Goal: Task Accomplishment & Management: Manage account settings

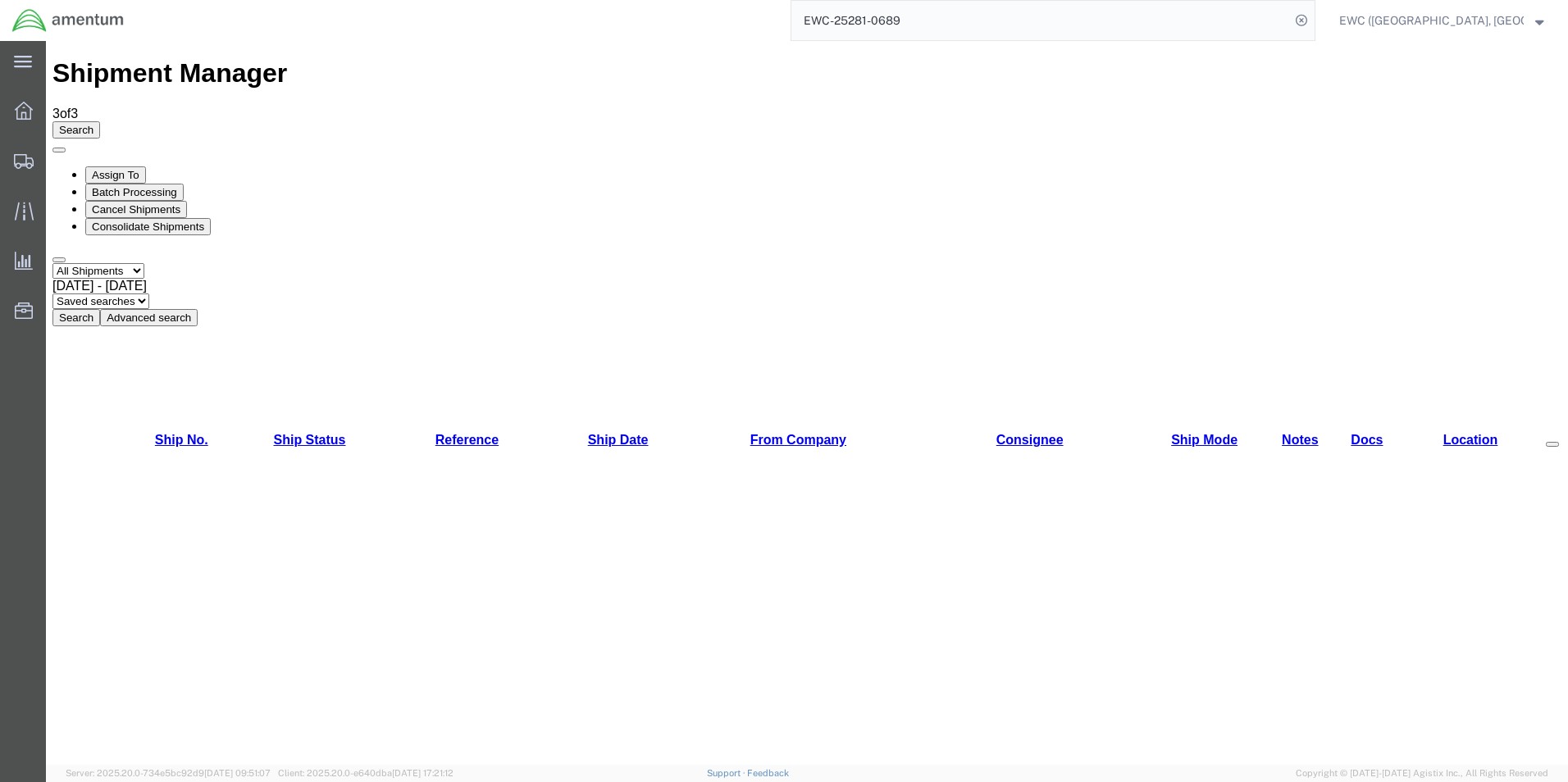
click at [1536, 18] on strong "button" at bounding box center [1540, 20] width 9 height 6
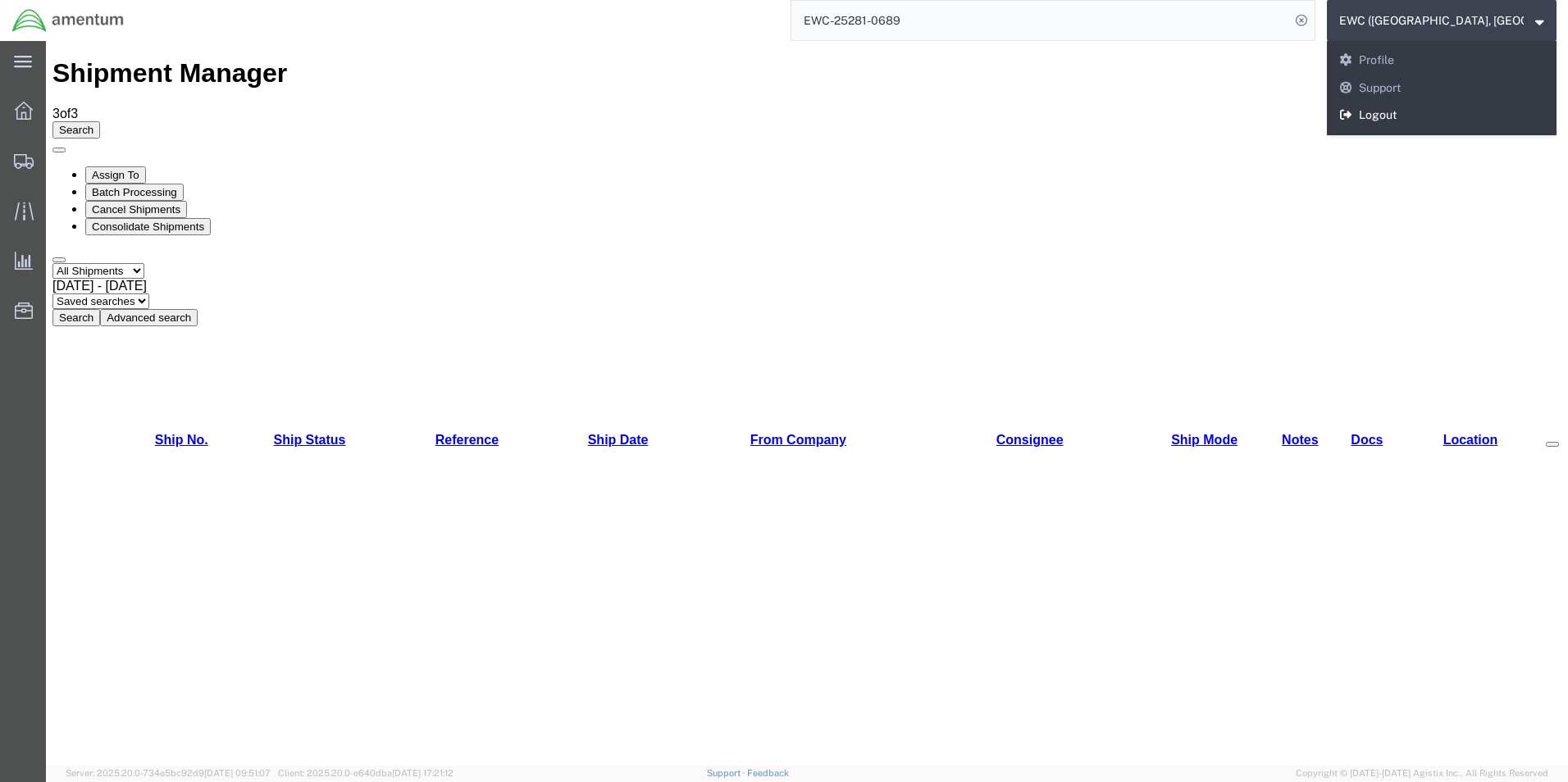
click at [1406, 110] on link "Logout" at bounding box center [1442, 115] width 230 height 28
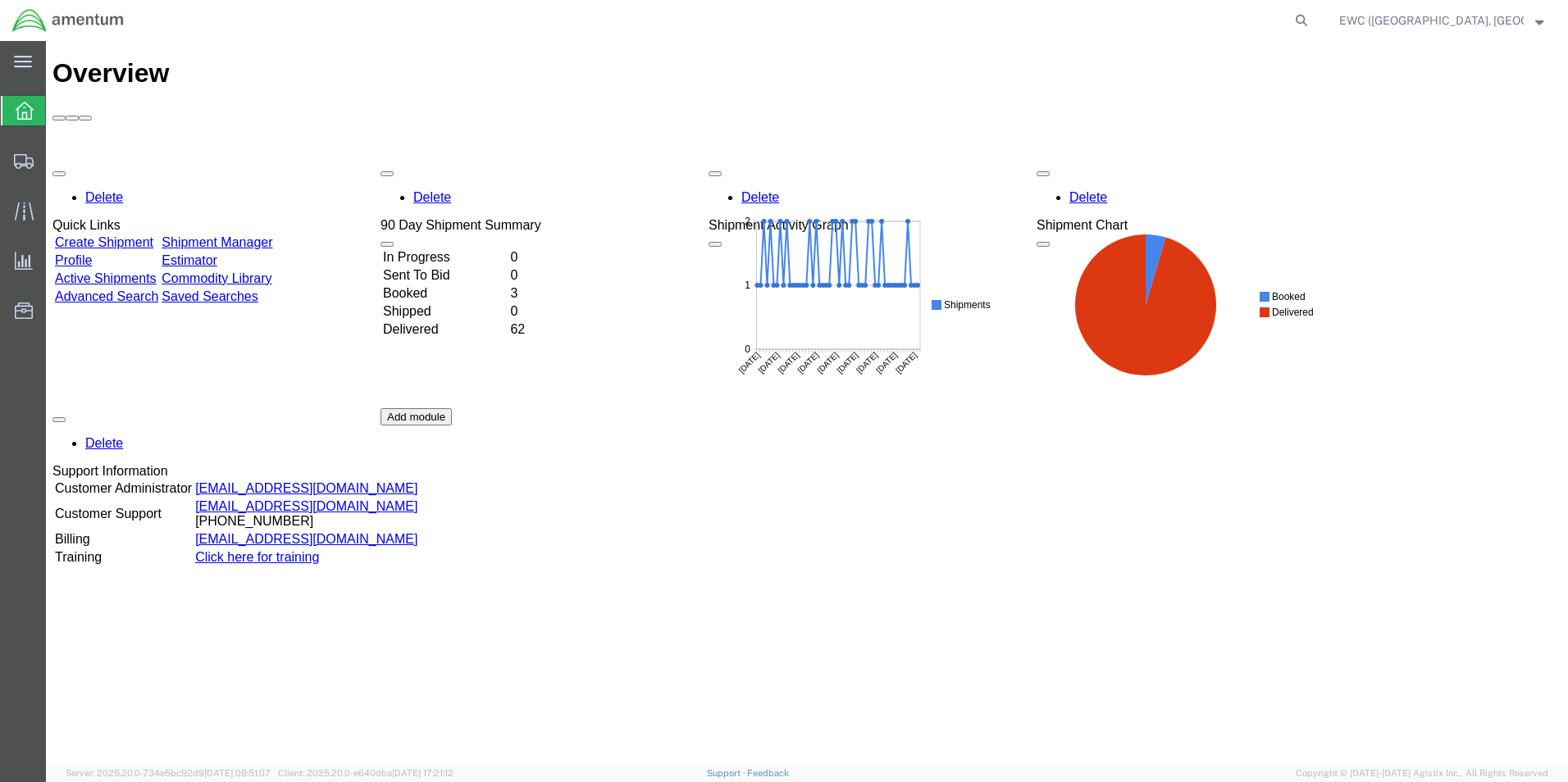
click at [27, 114] on icon at bounding box center [25, 110] width 18 height 18
click at [1296, 21] on form at bounding box center [1303, 21] width 26 height 41
click at [1302, 21] on icon at bounding box center [1302, 21] width 23 height 23
click at [1009, 23] on input "search" at bounding box center [1040, 21] width 499 height 40
paste input "EWC-25281-0689"
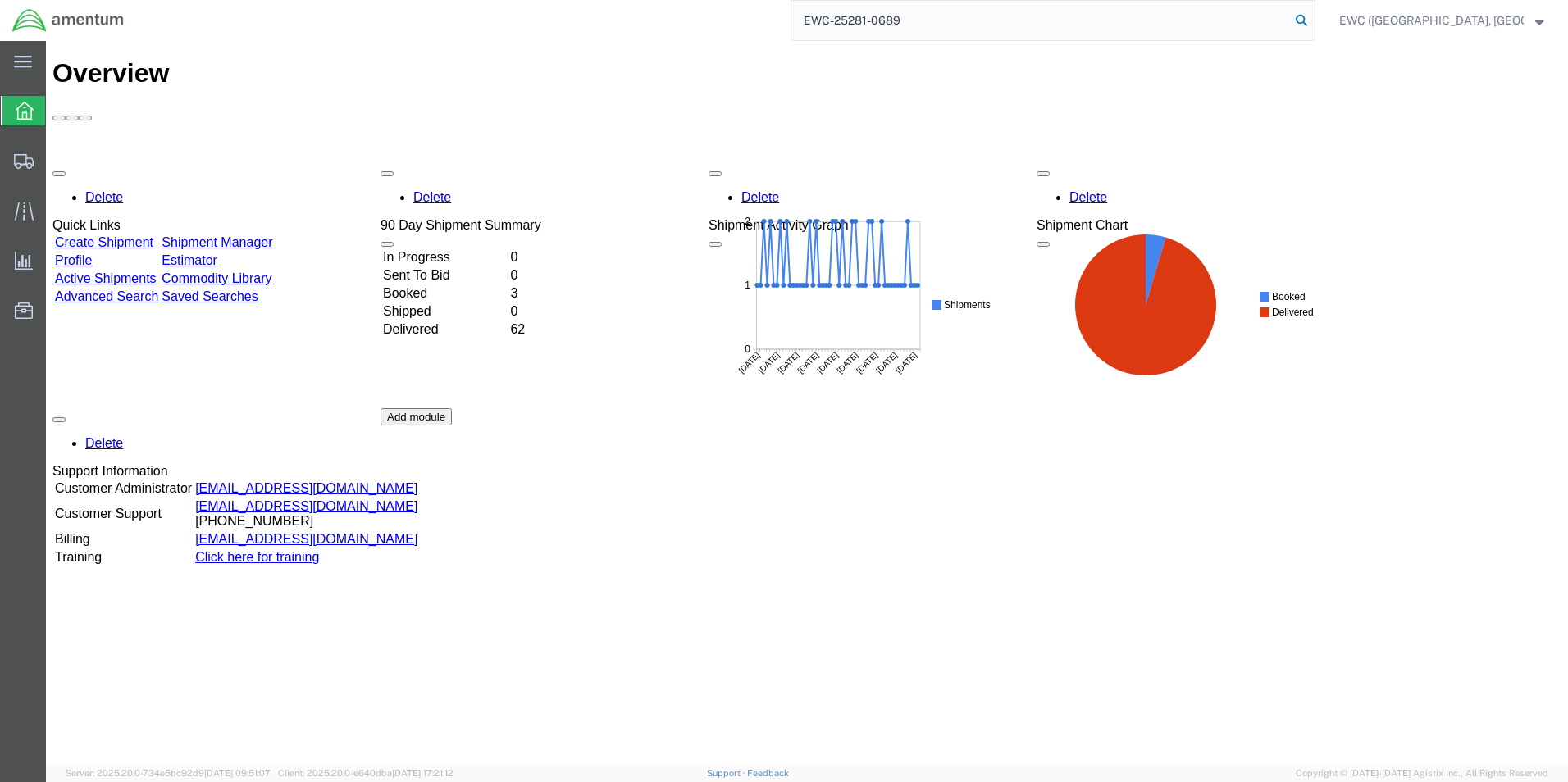
type input "EWC-25281-0689"
click at [1307, 26] on icon at bounding box center [1302, 21] width 23 height 23
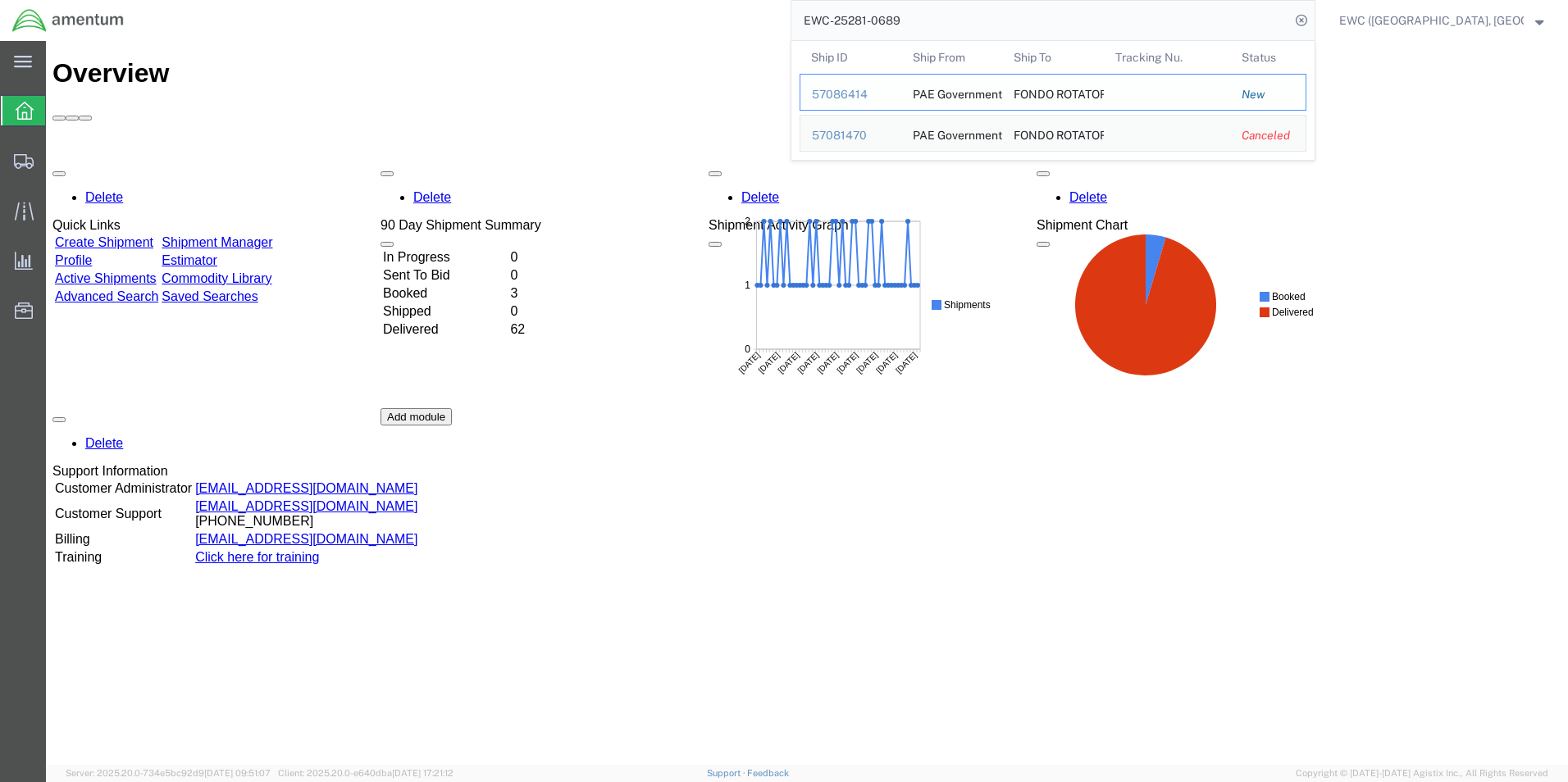
click at [839, 96] on div "57086414" at bounding box center [851, 94] width 78 height 17
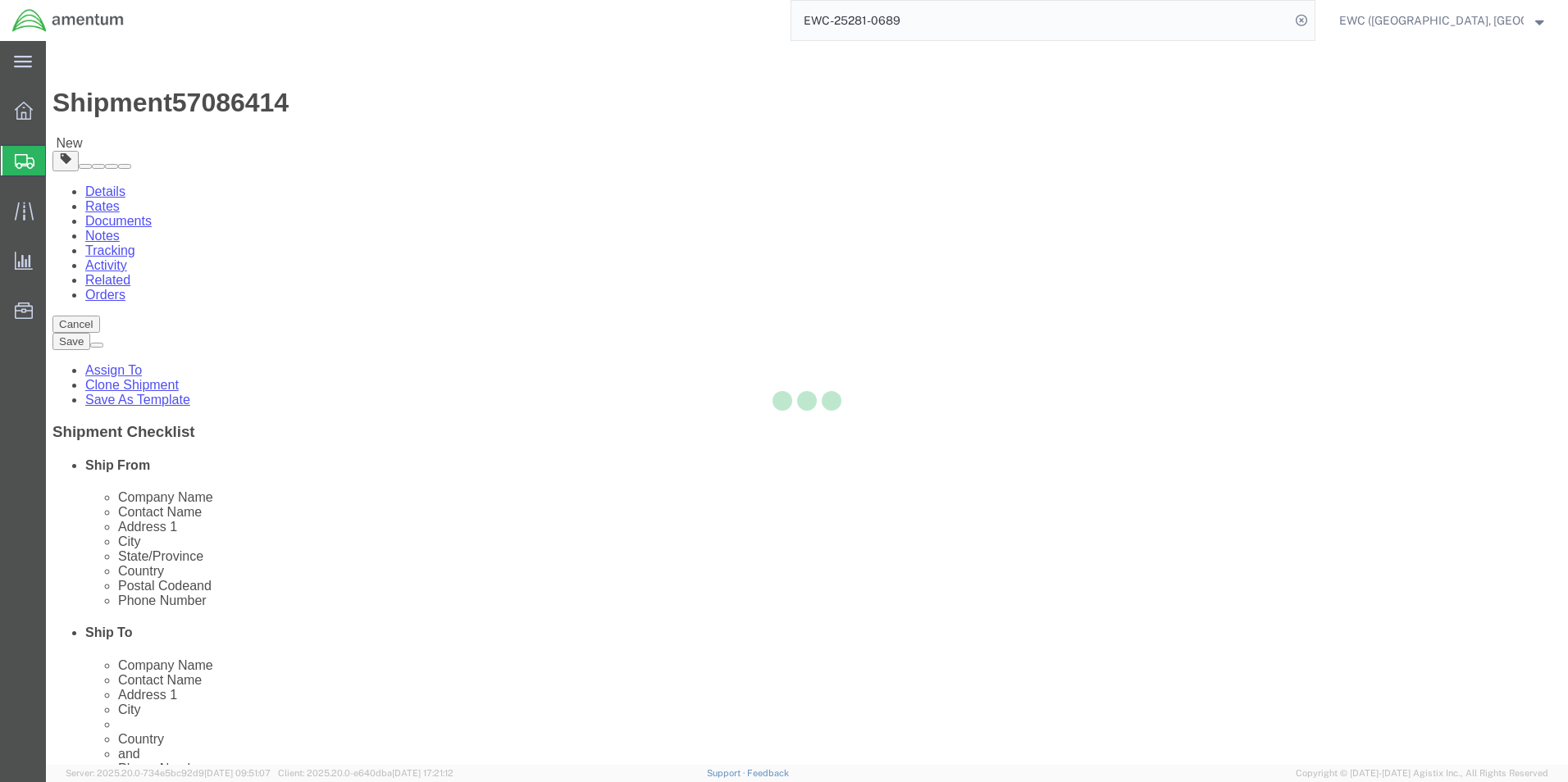
select select "60951"
select select "63333"
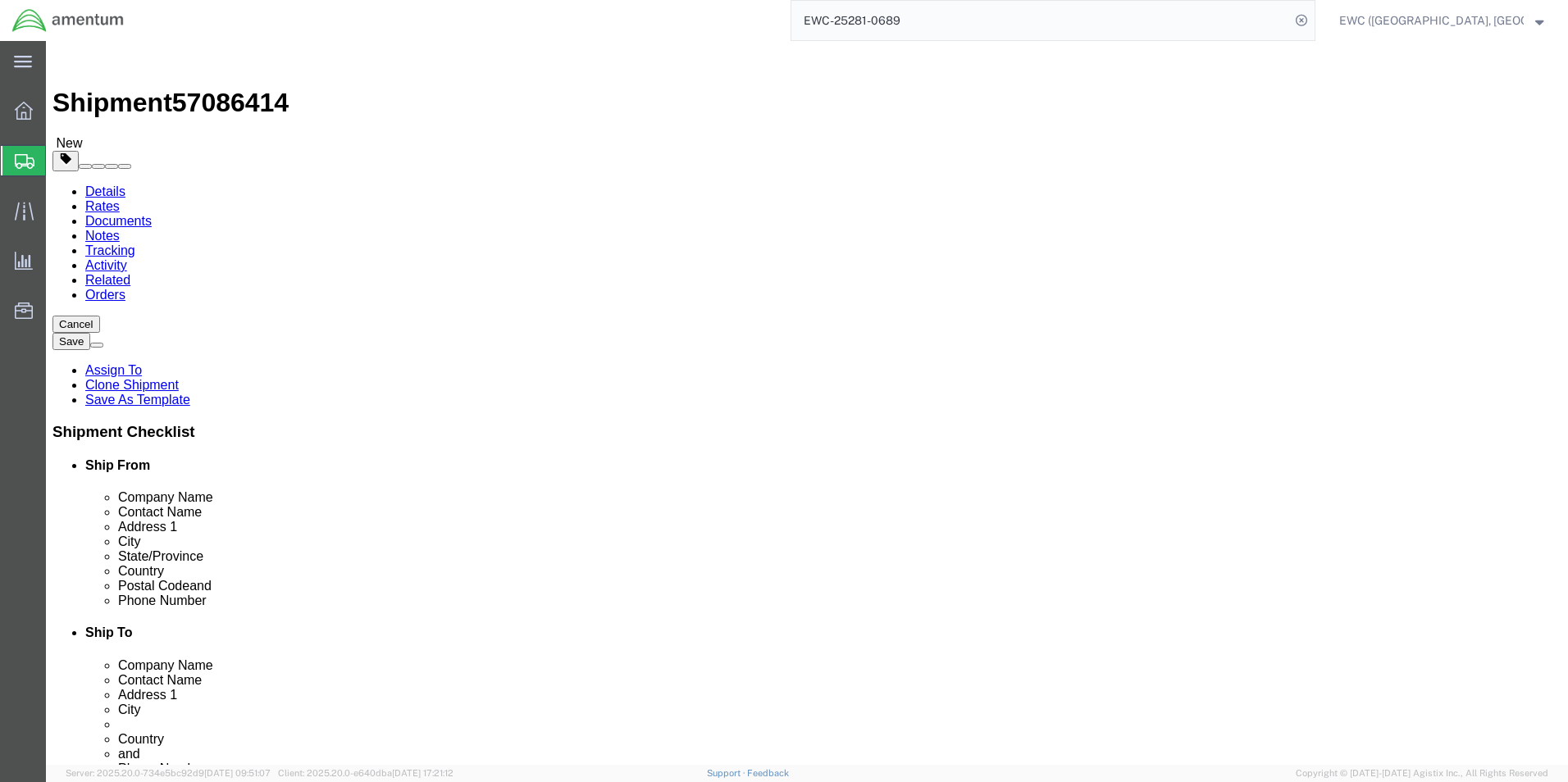
click input "Postal Code"
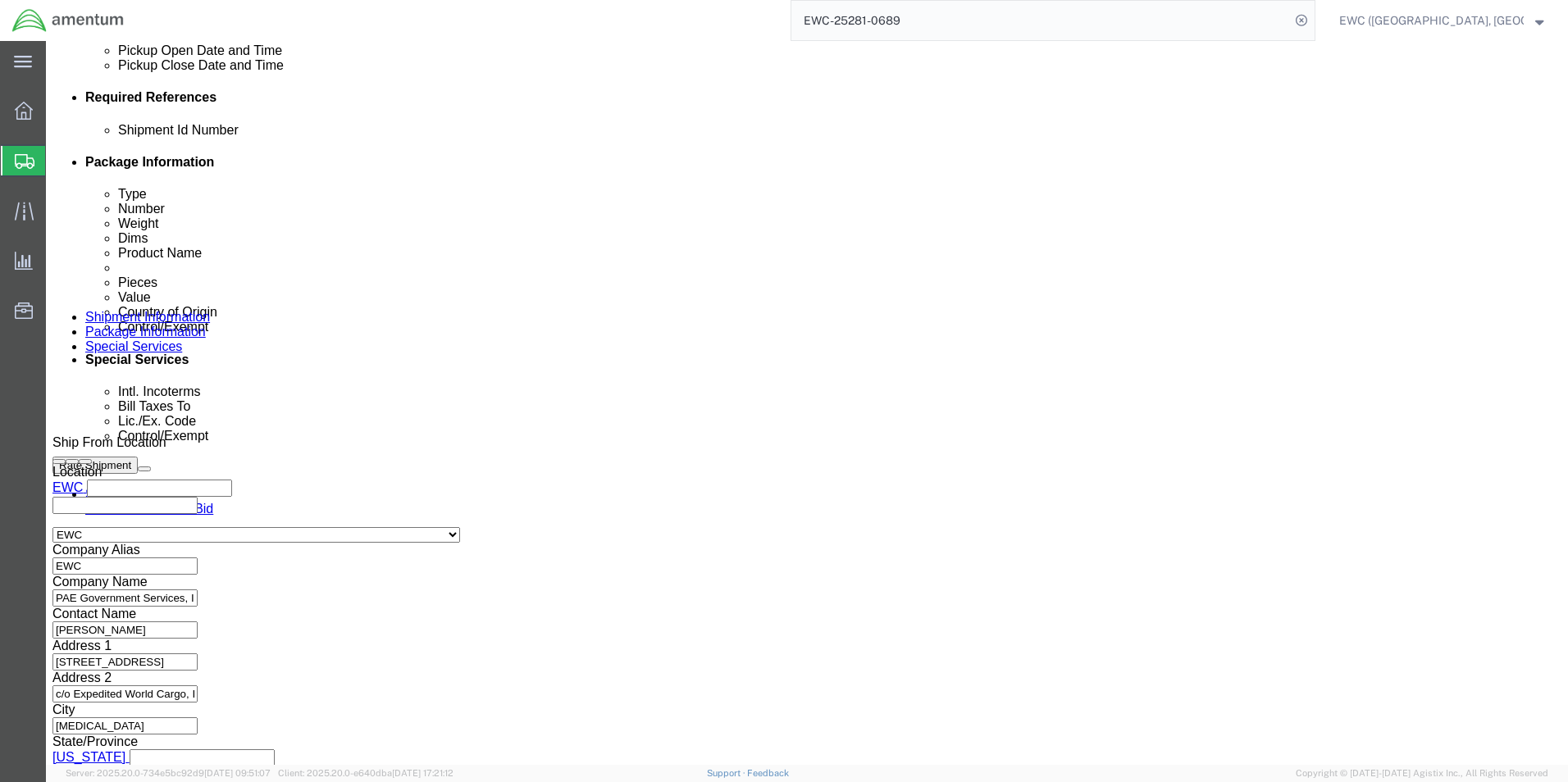
scroll to position [802, 0]
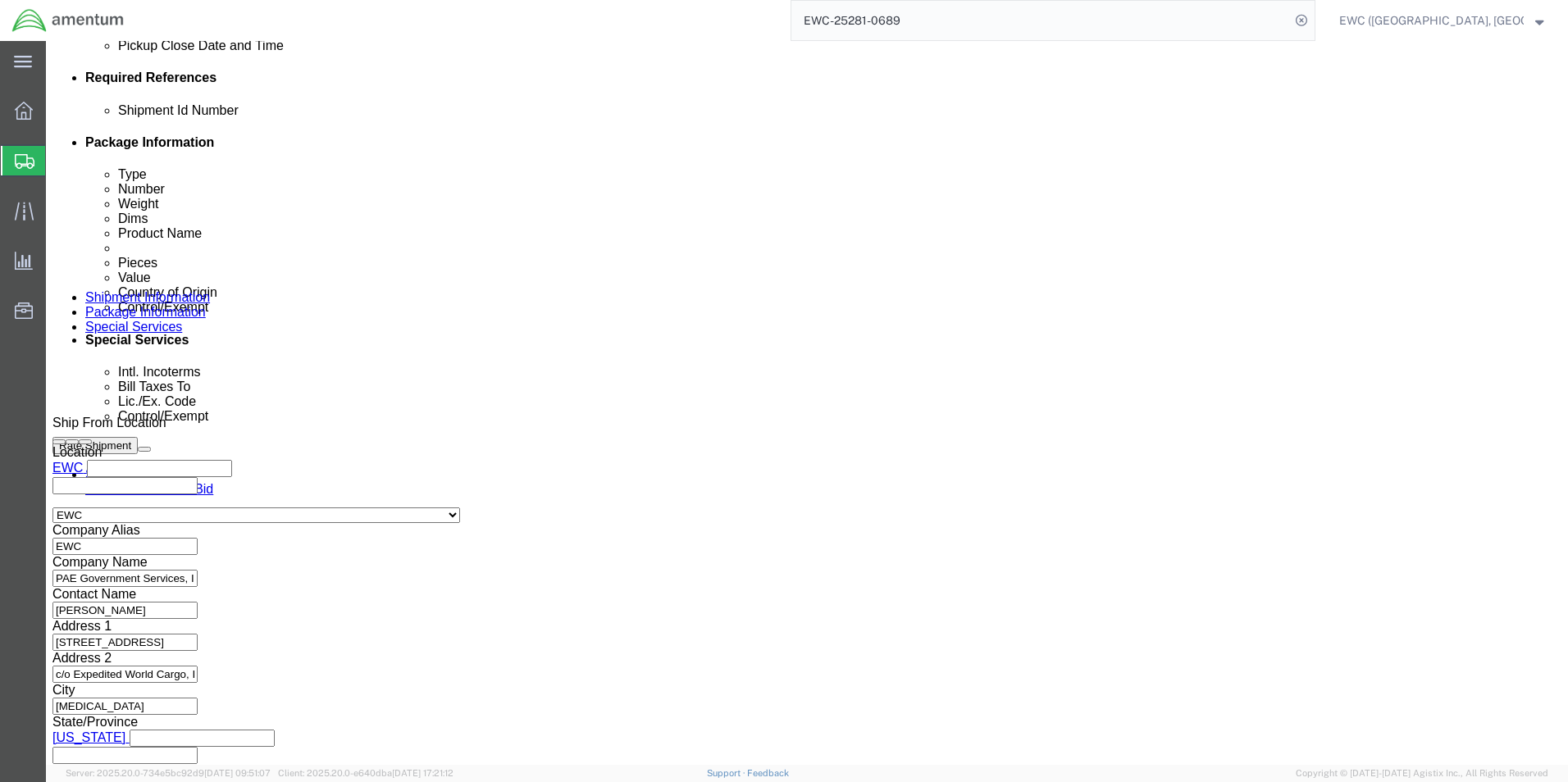
type input "111171"
select select
click button "Continue"
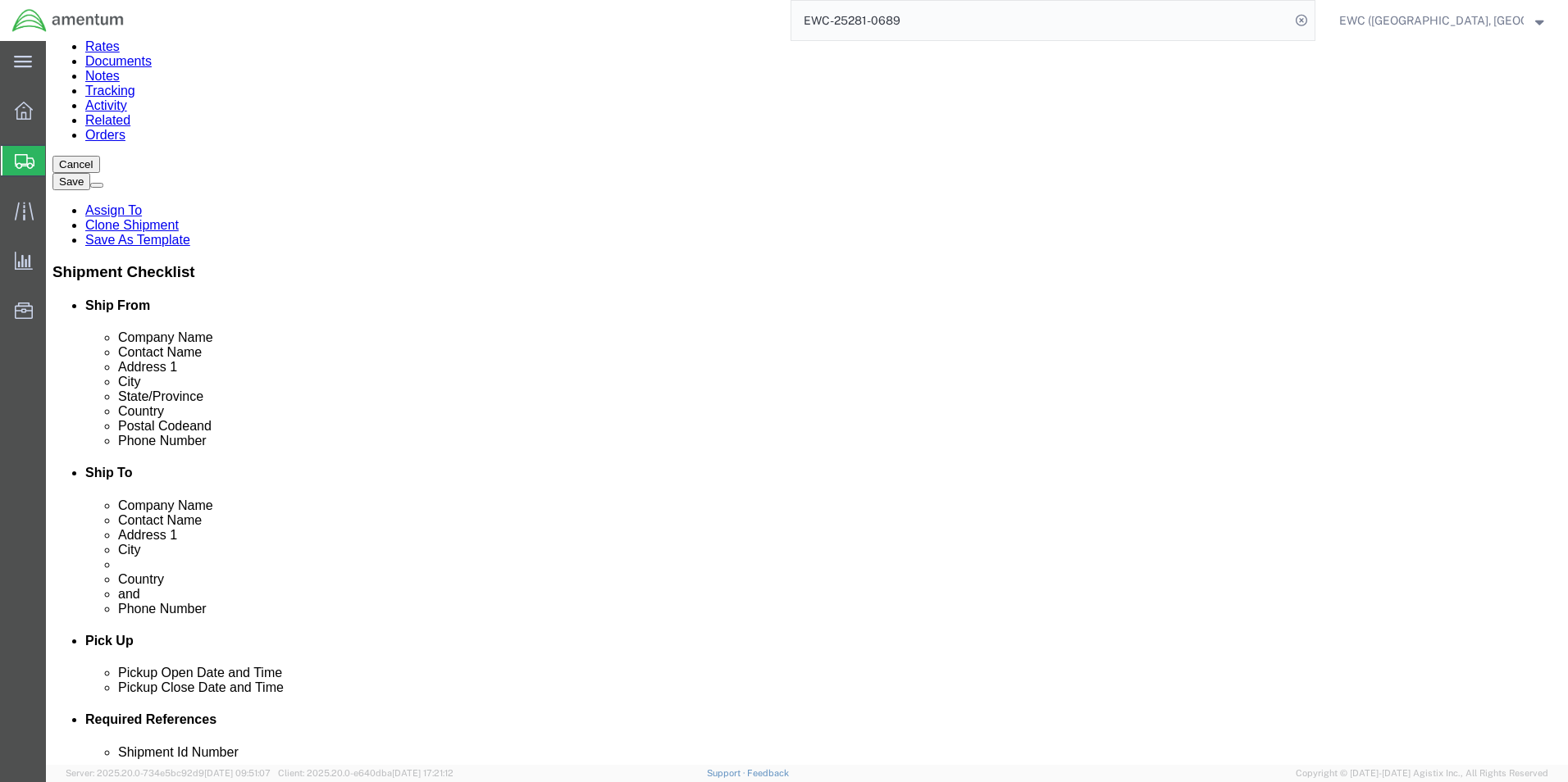
scroll to position [172, 0]
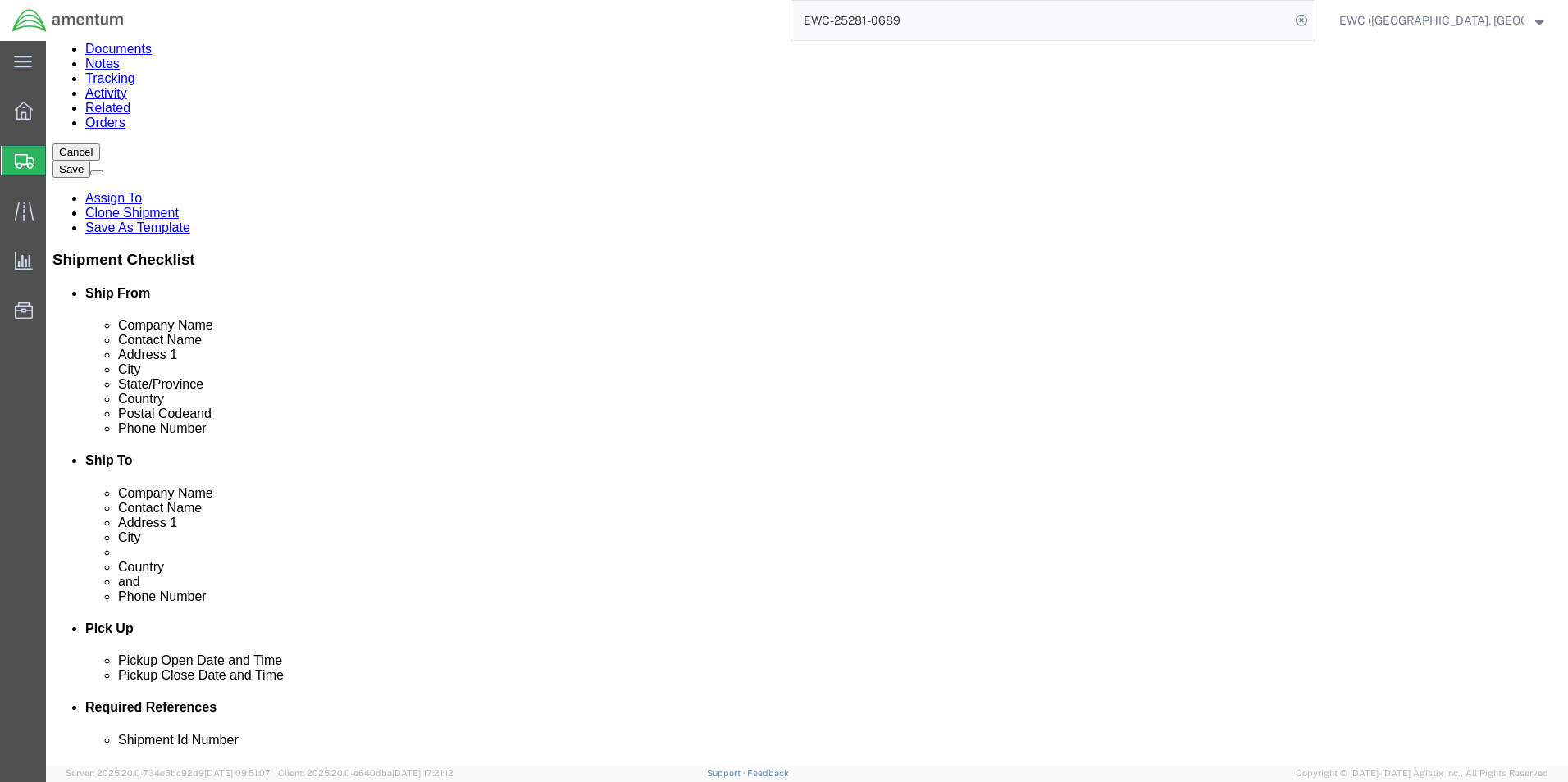
click link "Rate And Send To Bid"
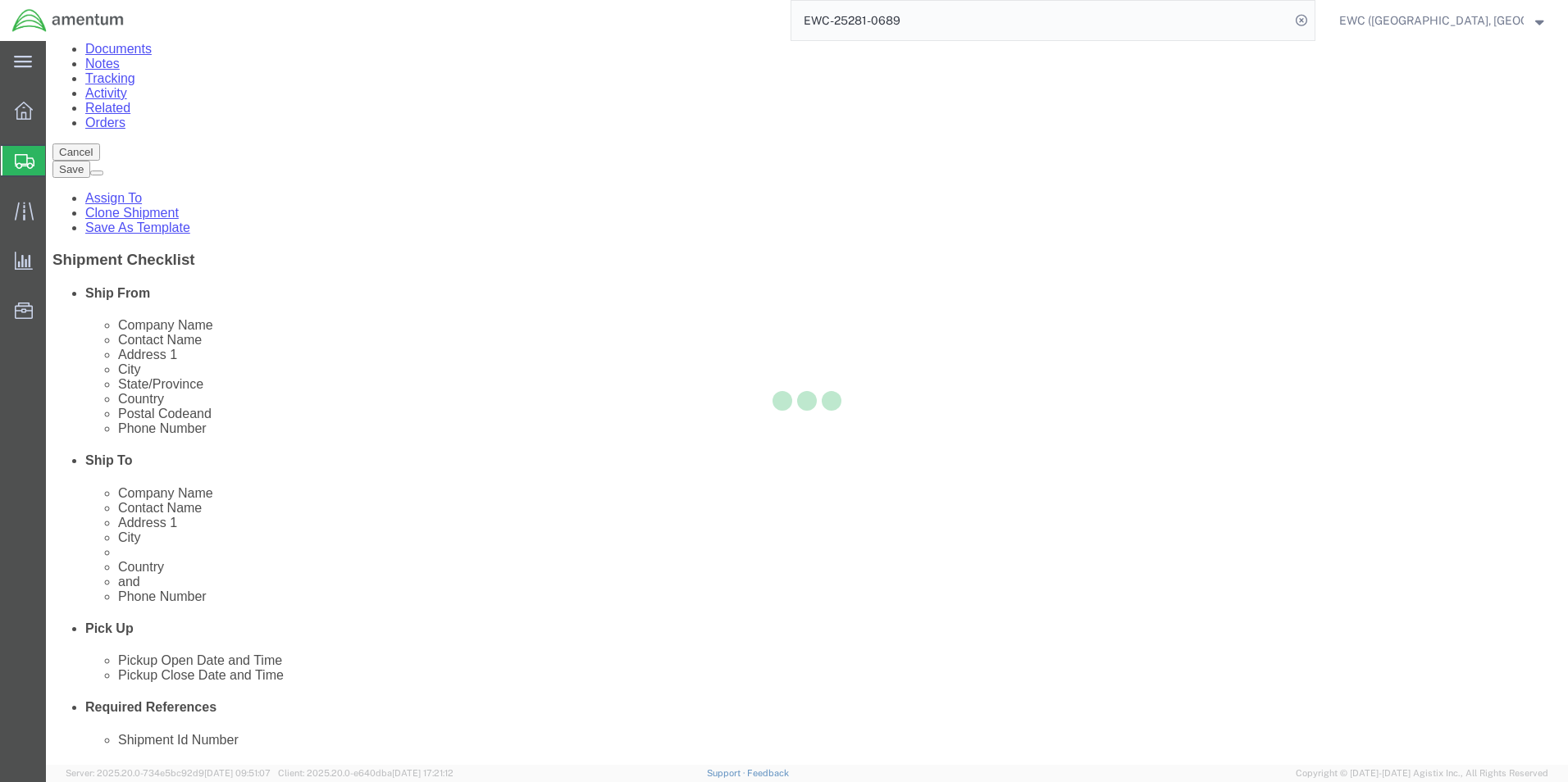
select select
select select "DEPARTMENT"
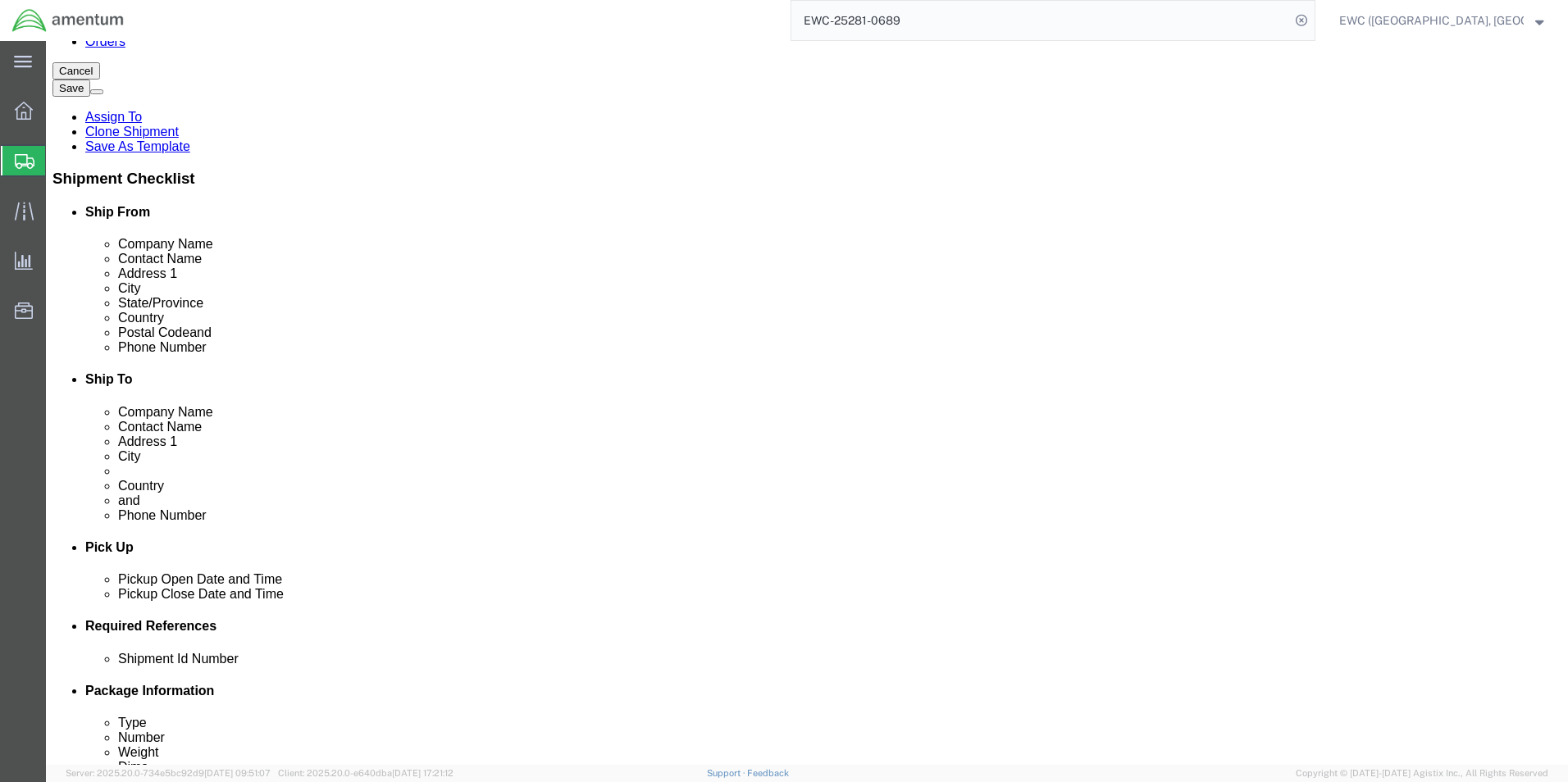
scroll to position [90, 0]
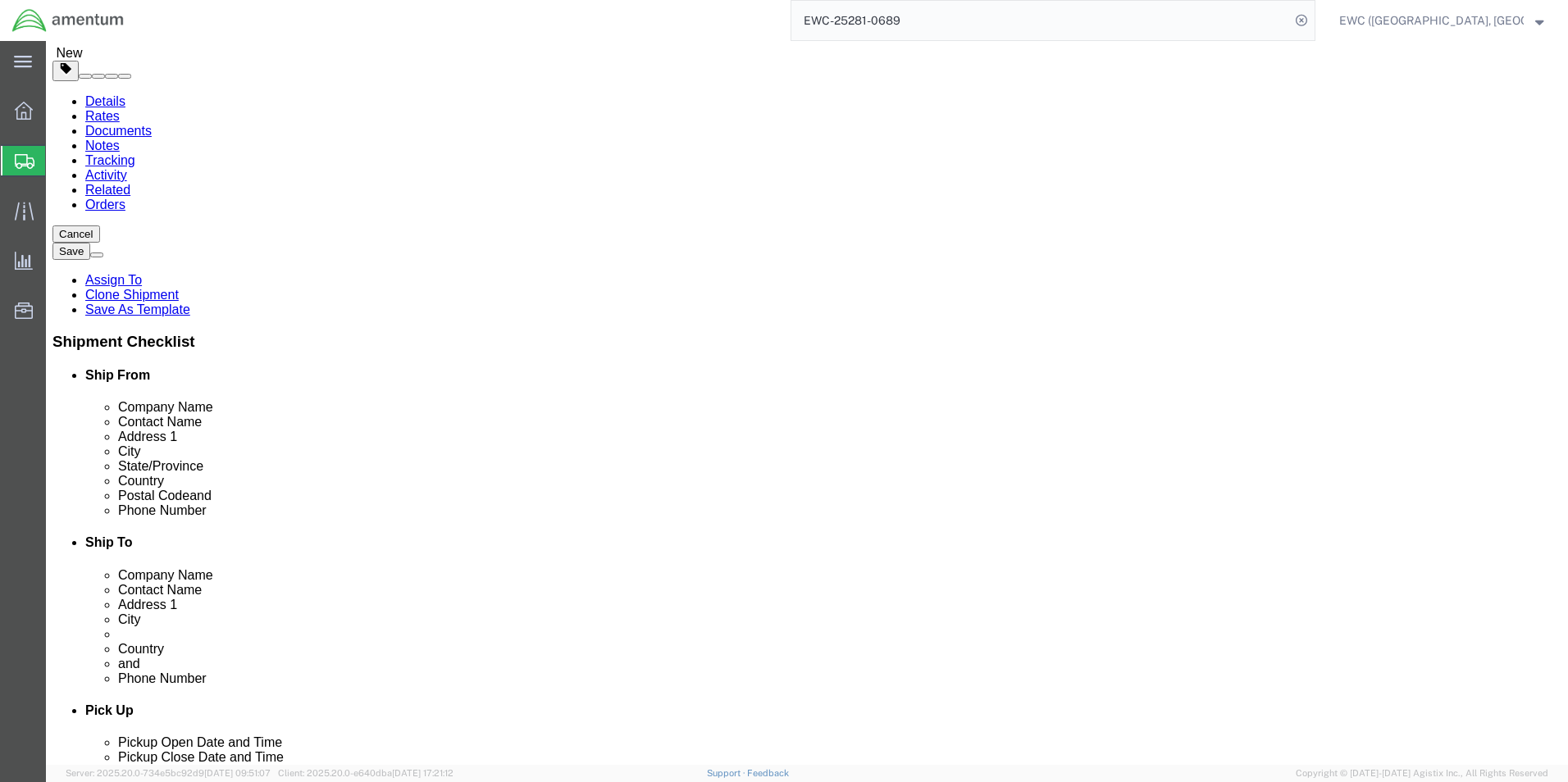
click icon
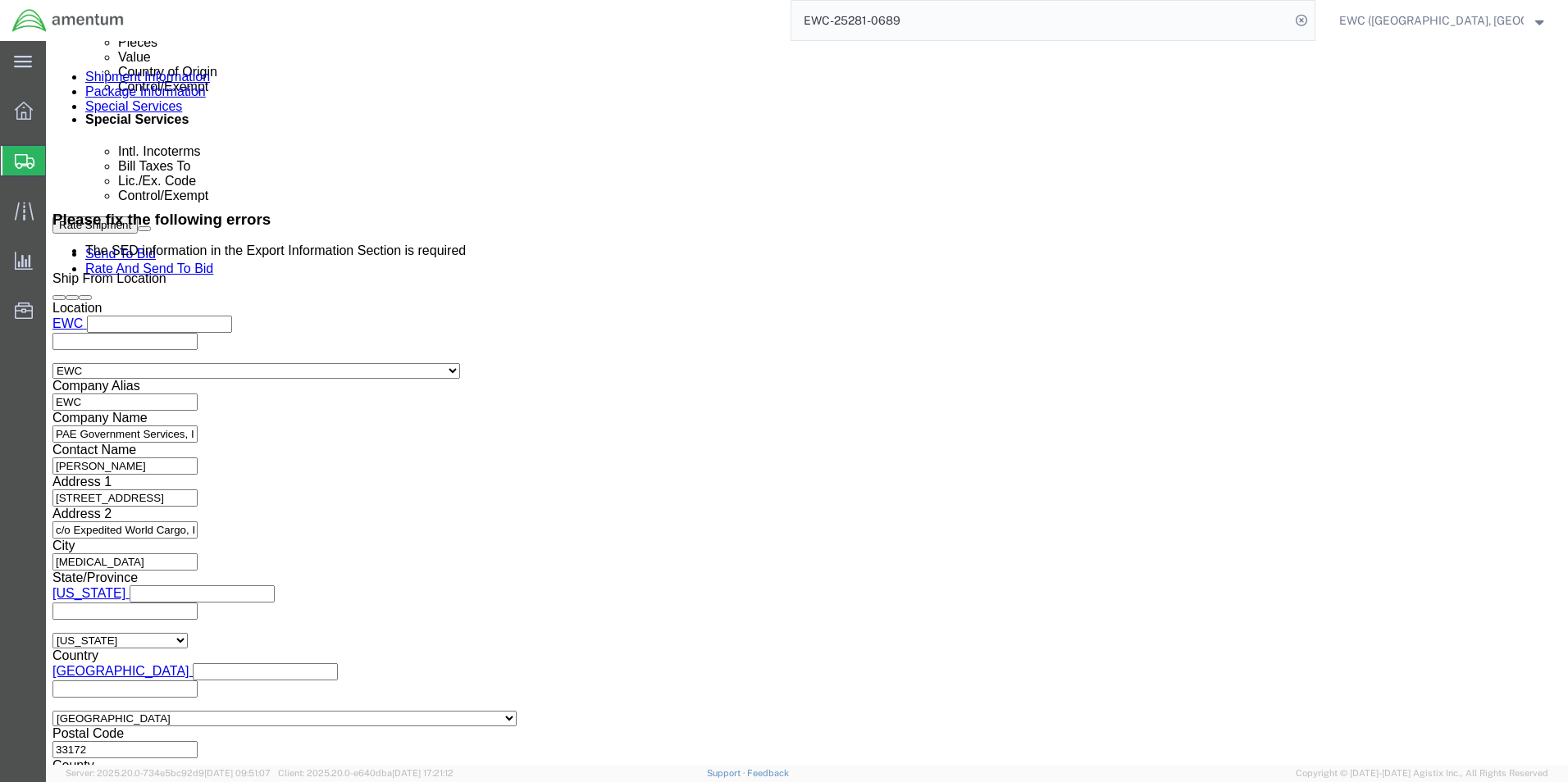
scroll to position [1156, 0]
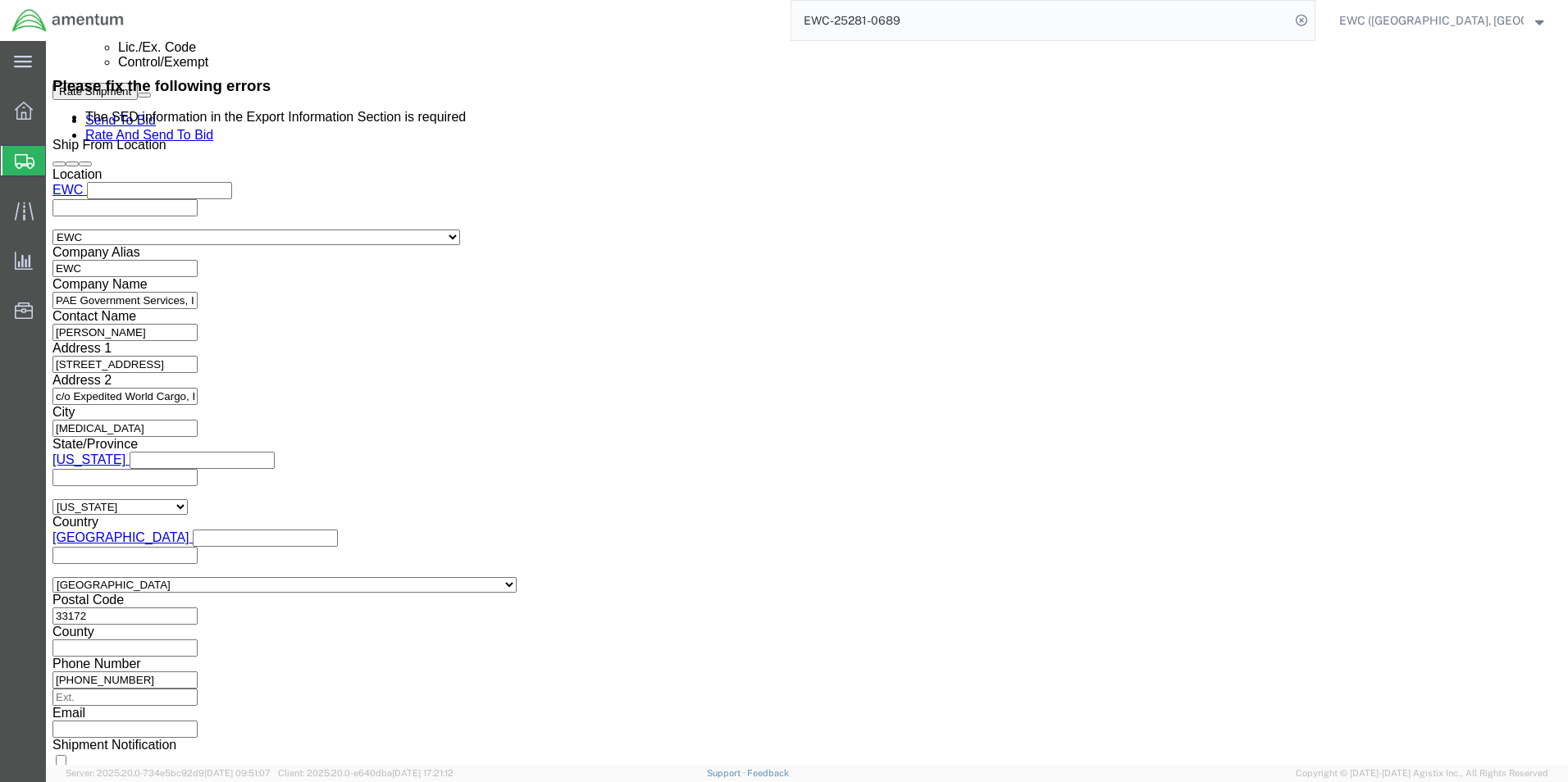
click select "Select AES-Direct EEI Carrier File EEI EEI Exempt"
select select "AESD"
click select "Select AES-Direct EEI Carrier File EEI EEI Exempt"
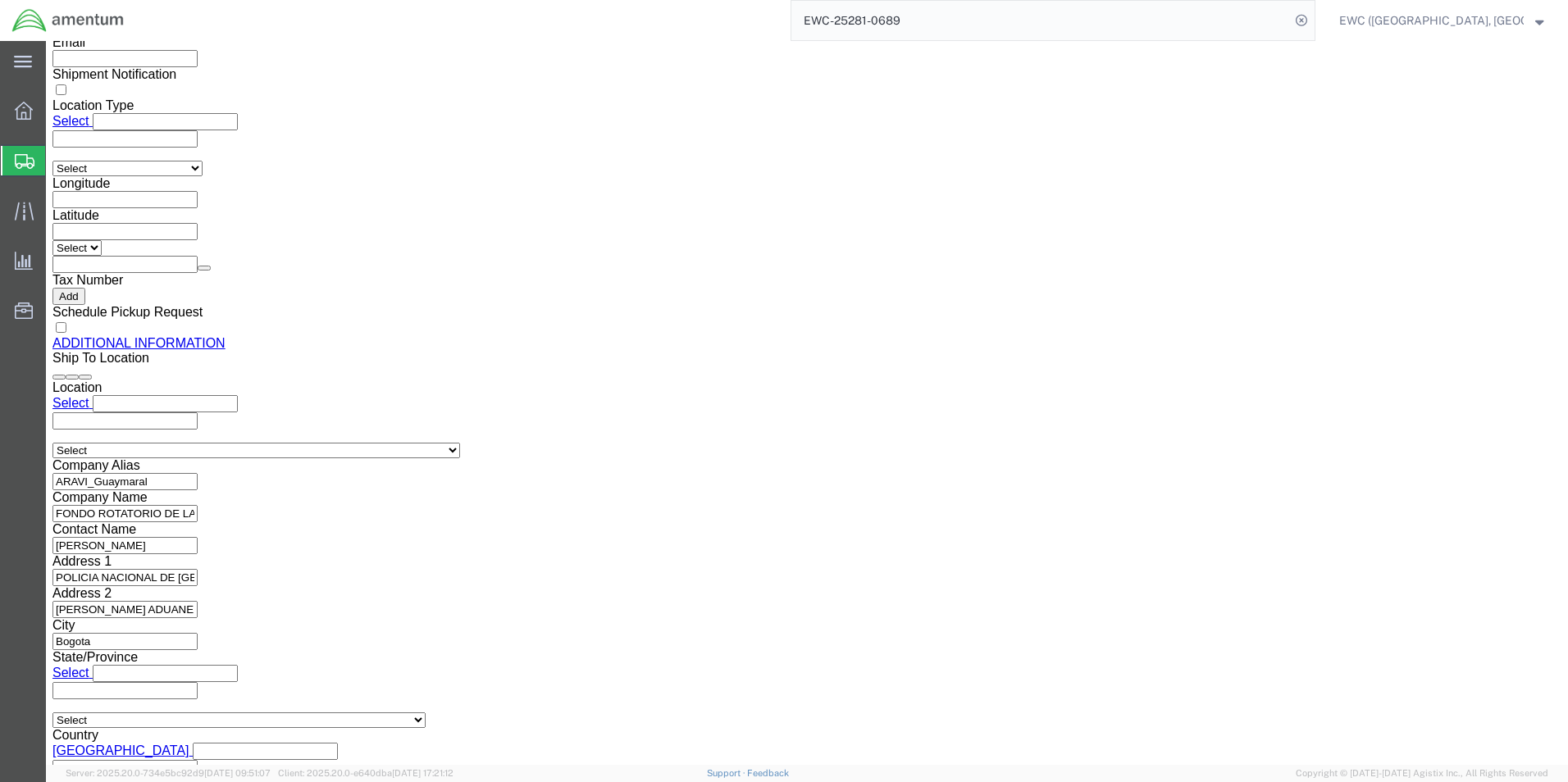
scroll to position [1936, 0]
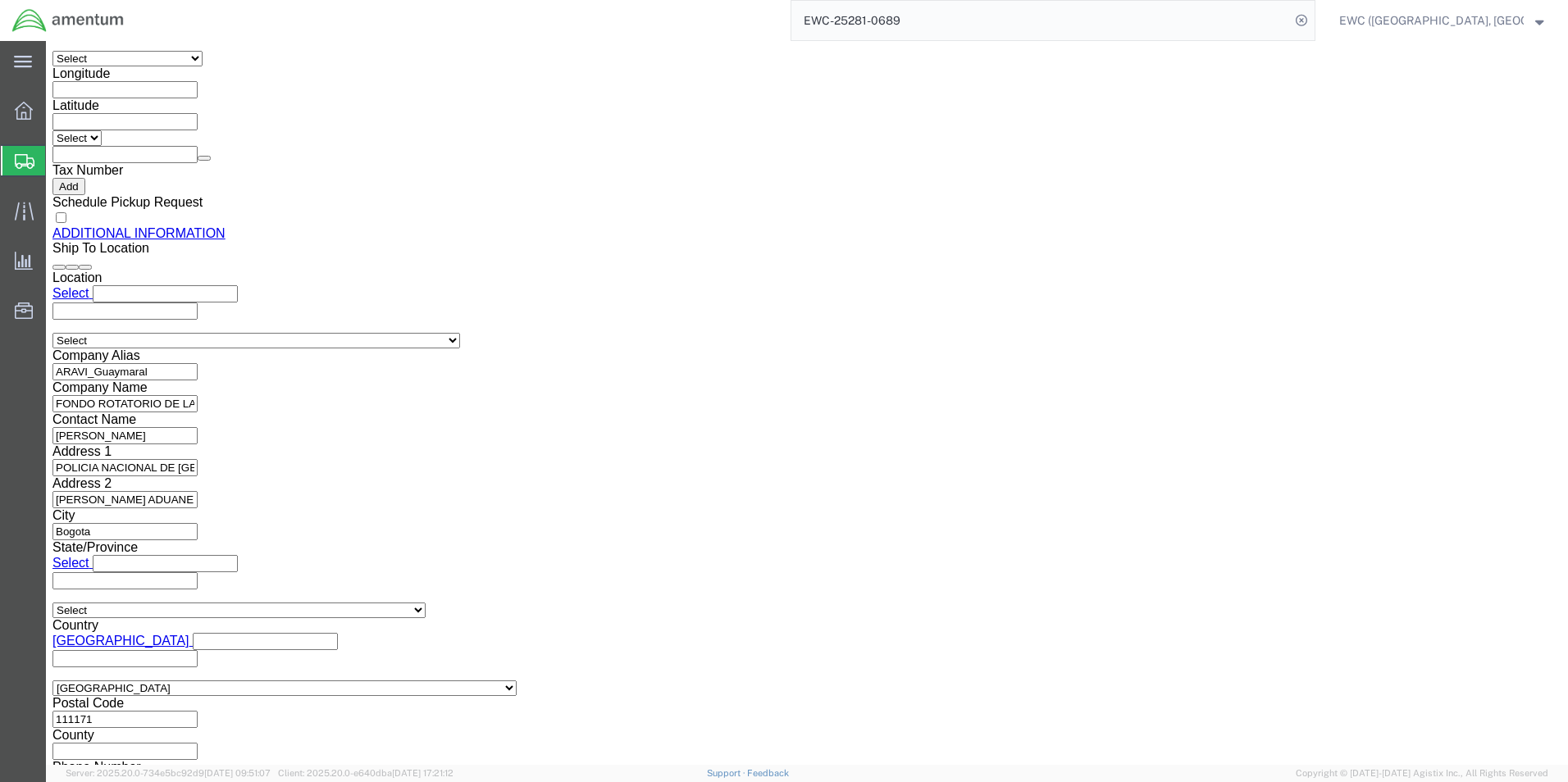
click link "Rate And Send To Bid"
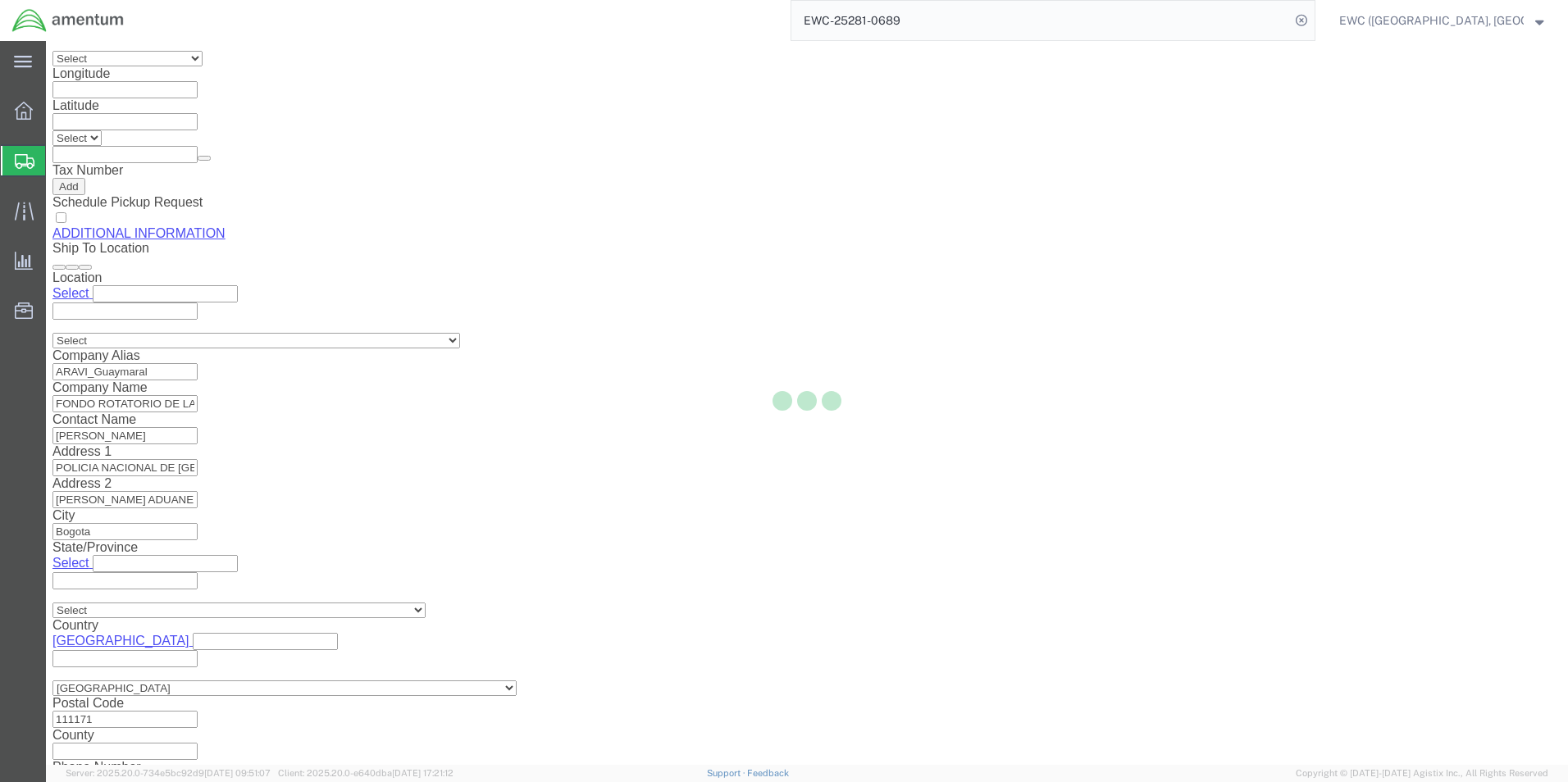
select select "AIR"
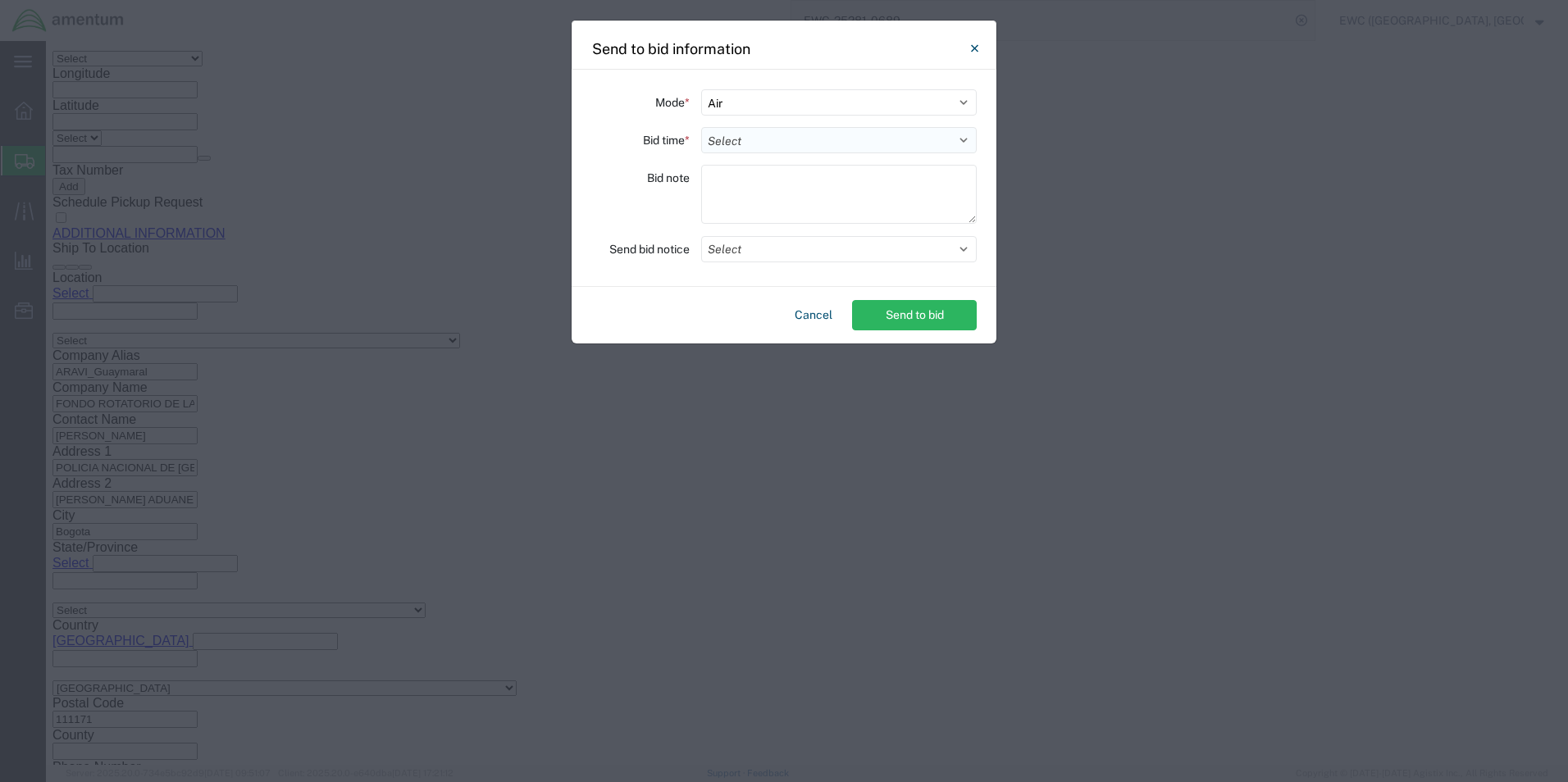
click at [754, 144] on select "Select 30 Min (Rush) 1 Hour (Rush) 2 Hours (Rush) 4 Hours (Rush) 8 Hours (Rush)…" at bounding box center [839, 140] width 275 height 26
select select "0.5"
click at [702, 127] on select "Select 30 Min (Rush) 1 Hour (Rush) 2 Hours (Rush) 4 Hours (Rush) 8 Hours (Rush)…" at bounding box center [839, 140] width 275 height 26
click at [728, 193] on textarea at bounding box center [839, 194] width 275 height 59
type textarea "ARAVI"
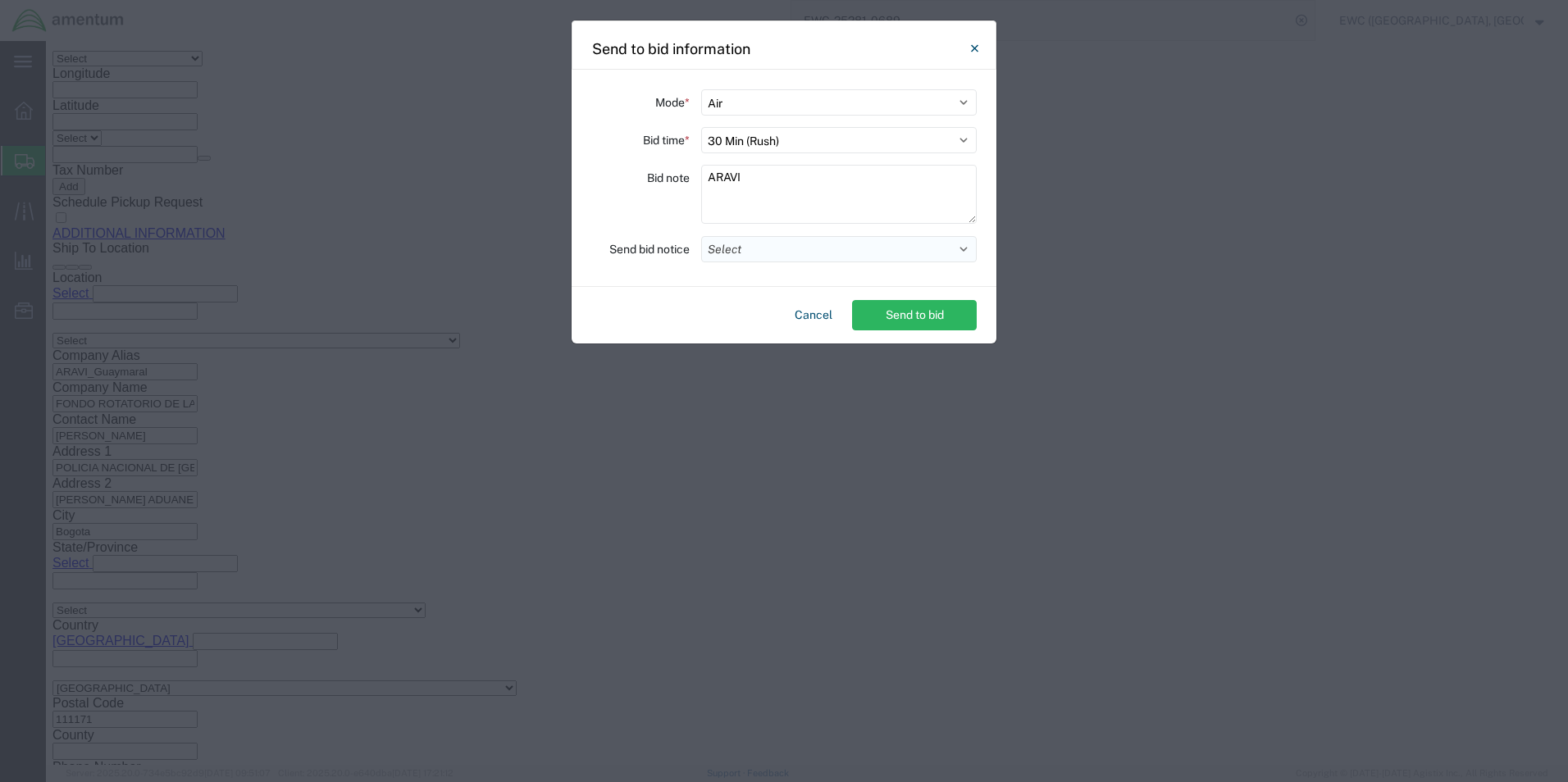
click at [739, 250] on button "Select" at bounding box center [839, 250] width 275 height 26
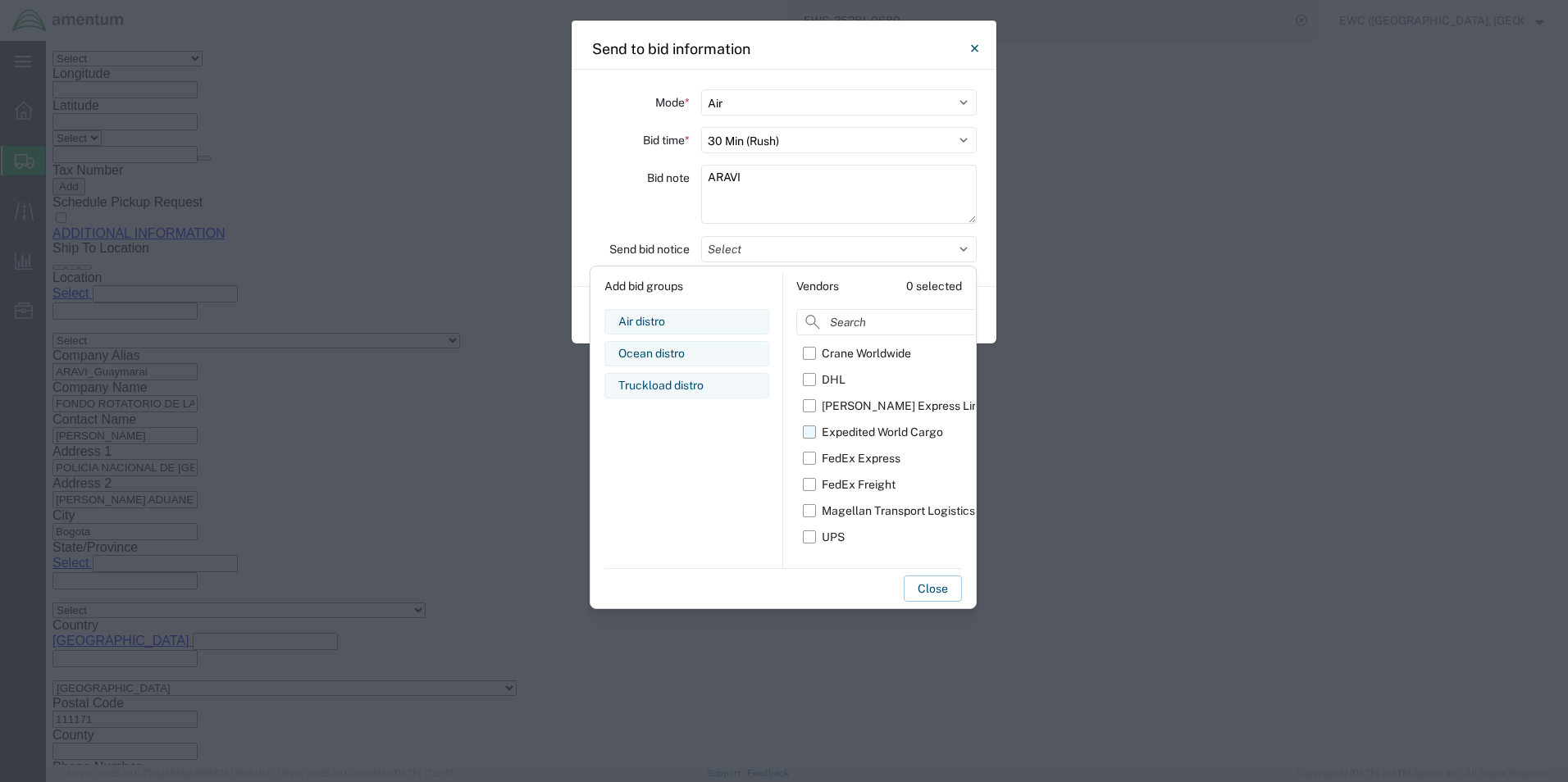
click at [810, 435] on label "Expedited World Cargo" at bounding box center [897, 432] width 188 height 26
click at [0, 0] on input "Expedited World Cargo" at bounding box center [0, 0] width 0 height 0
click at [923, 588] on button "Close" at bounding box center [932, 588] width 59 height 26
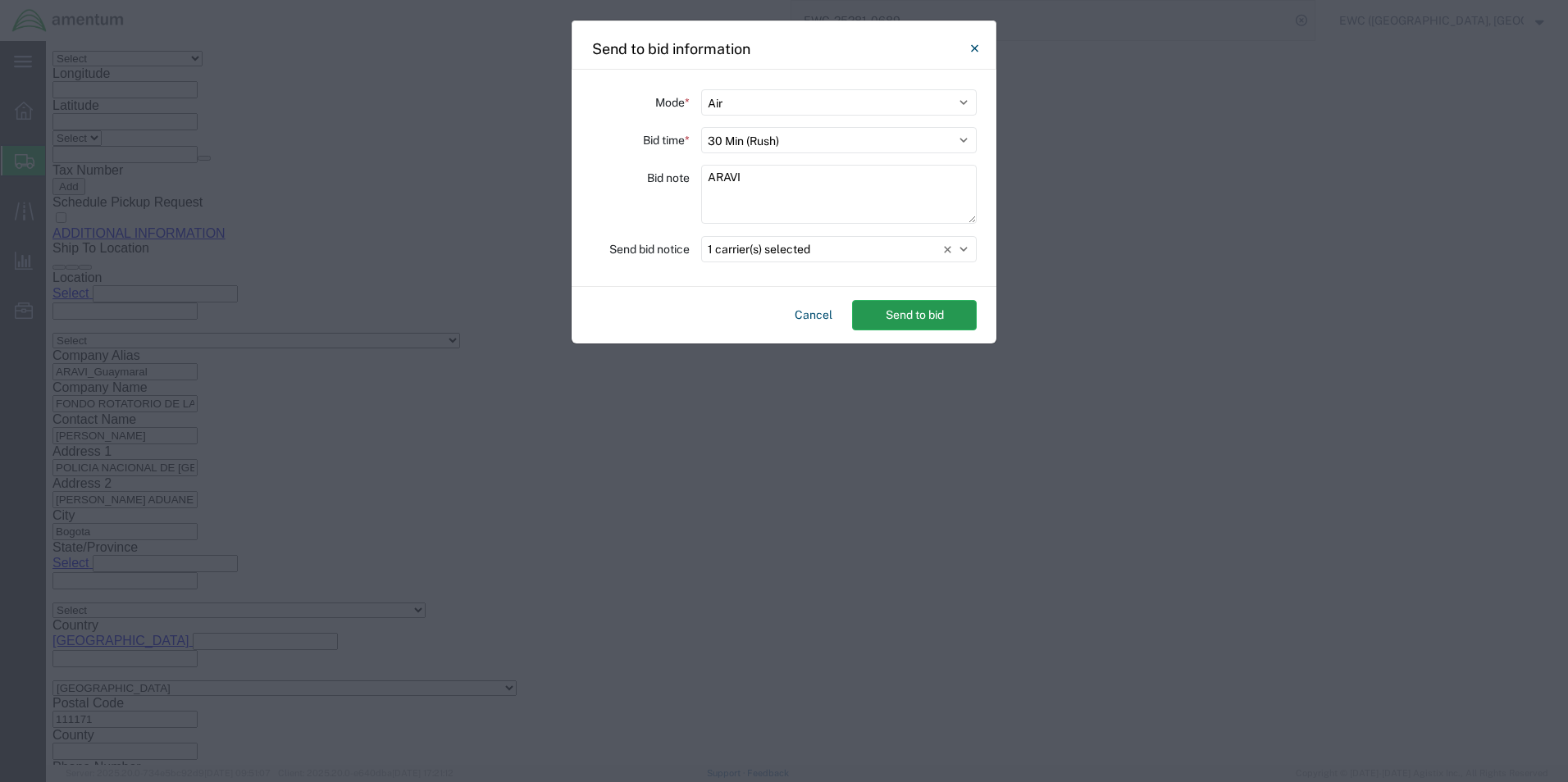
click at [929, 310] on button "Send to bid" at bounding box center [914, 315] width 124 height 30
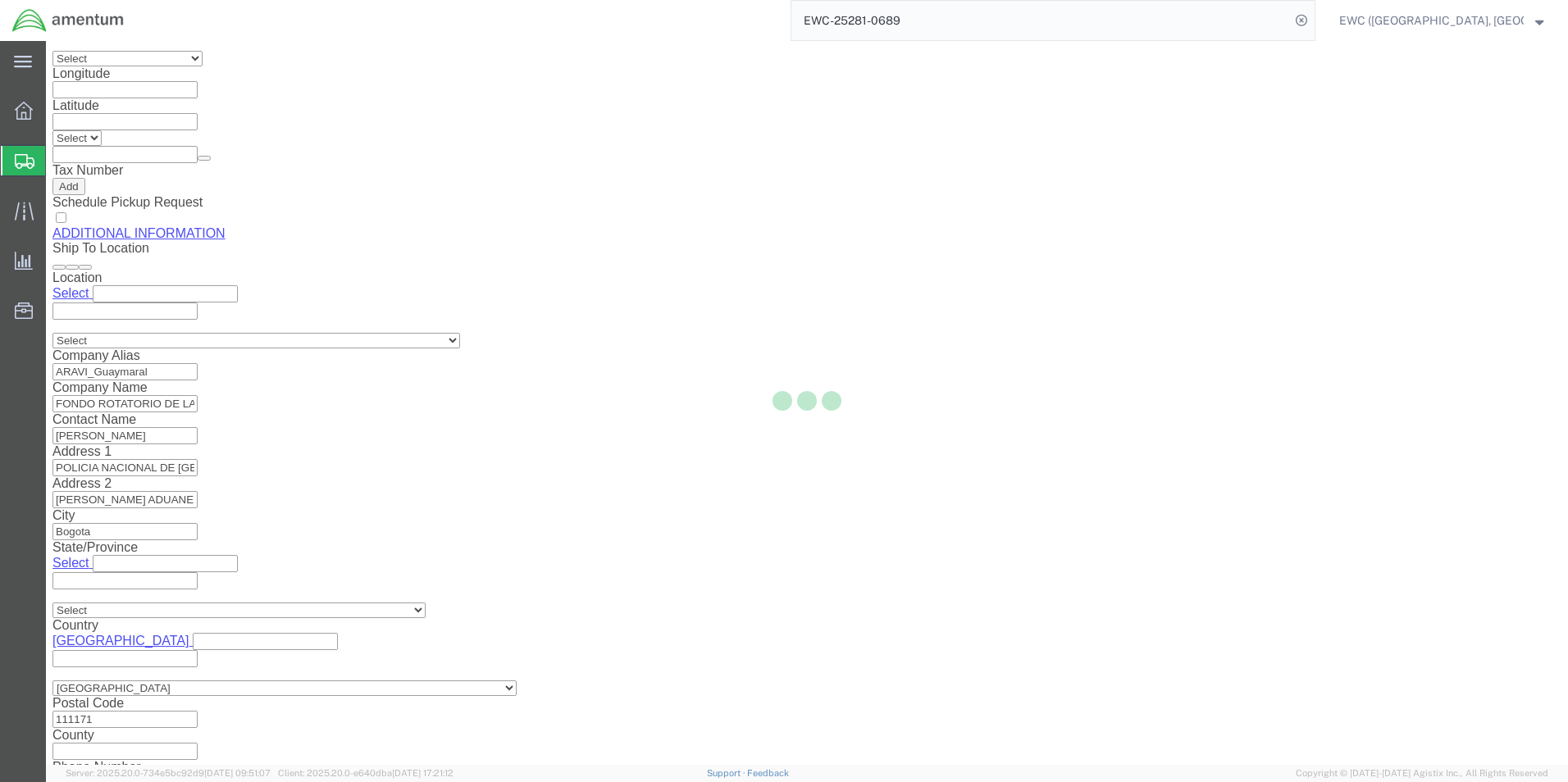
scroll to position [0, 0]
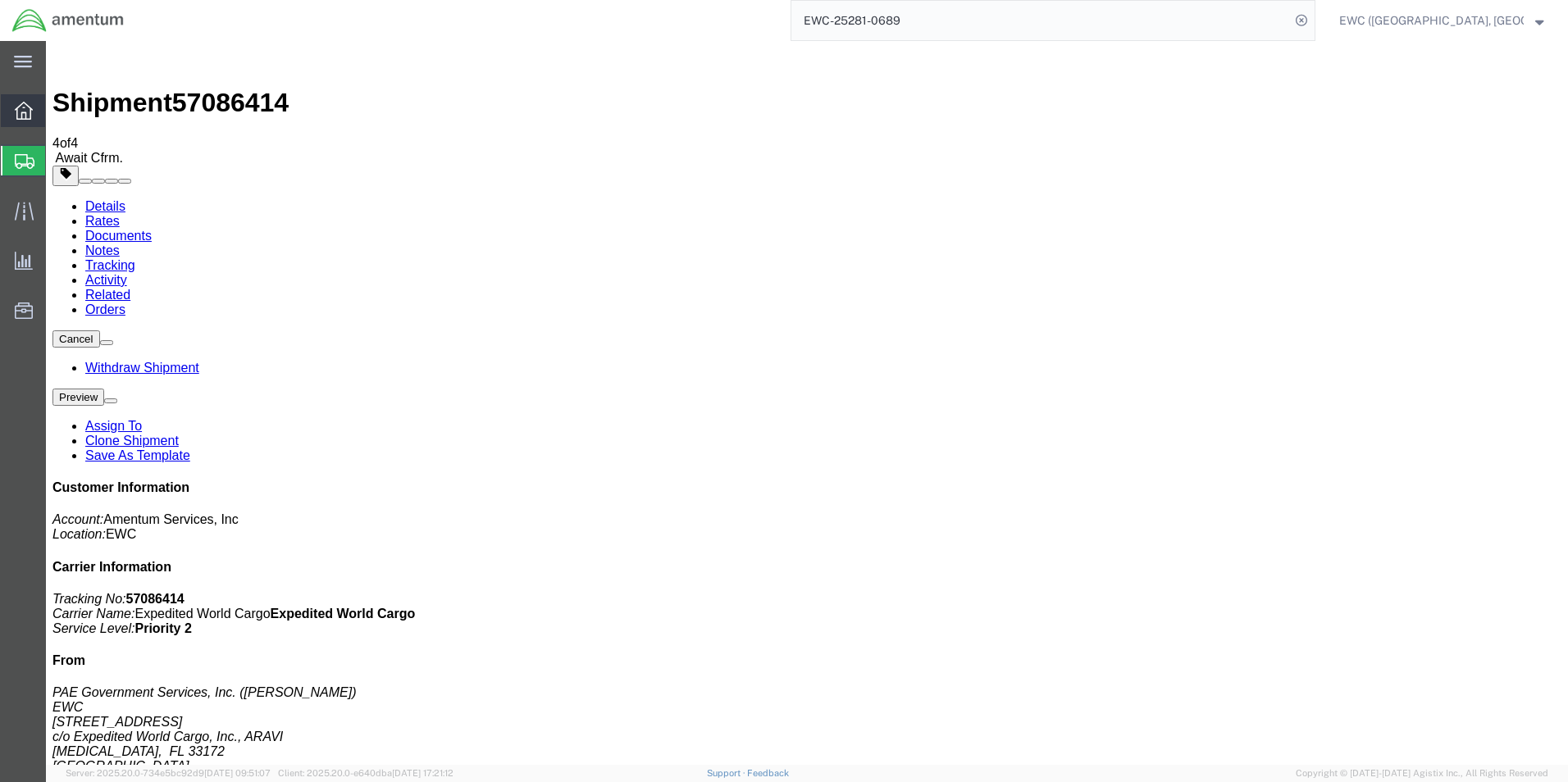
click at [17, 116] on icon at bounding box center [24, 110] width 18 height 18
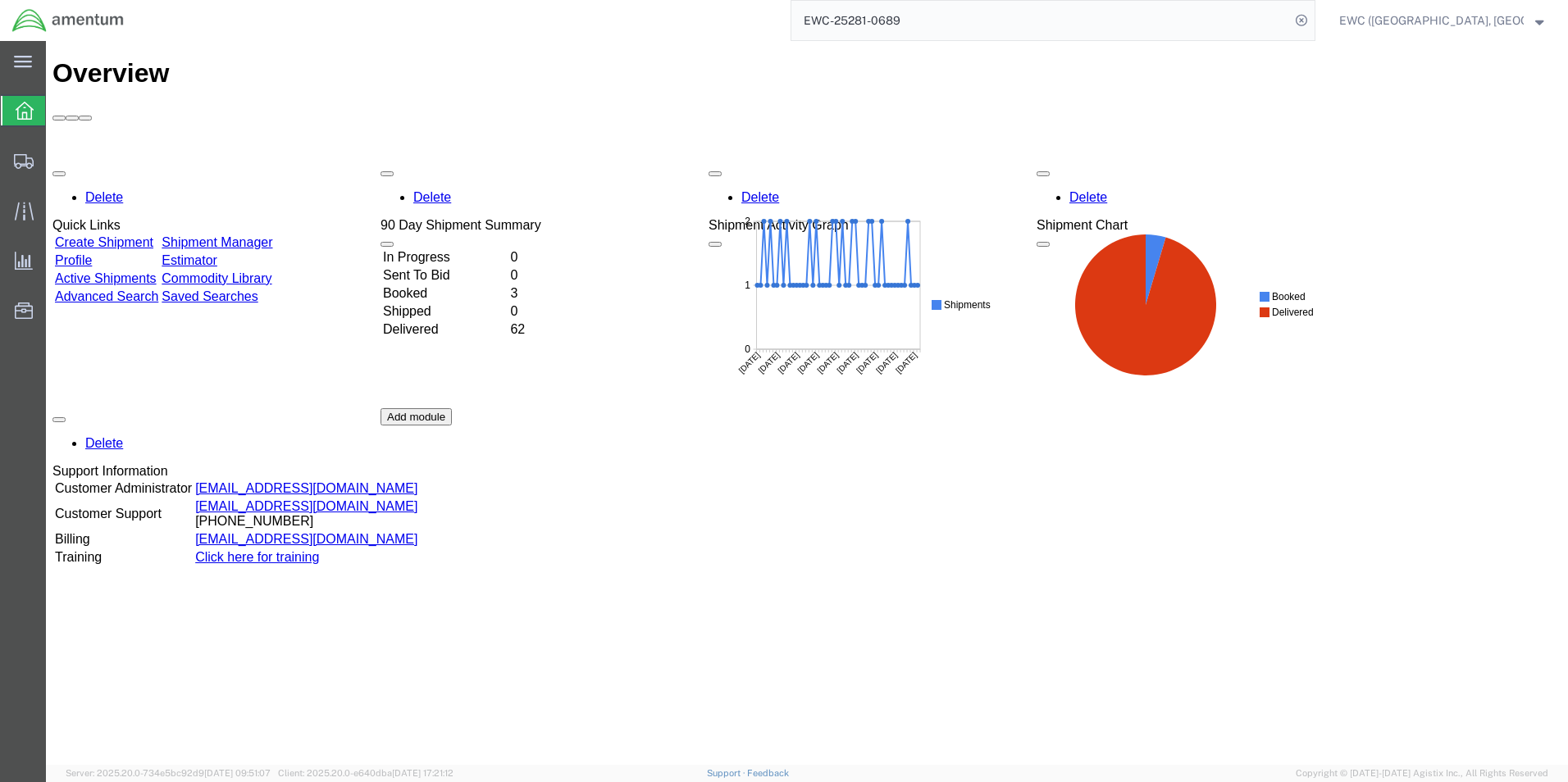
click at [1526, 19] on span "EWC (Miami, FL) ARAVI Program" at bounding box center [1442, 21] width 205 height 18
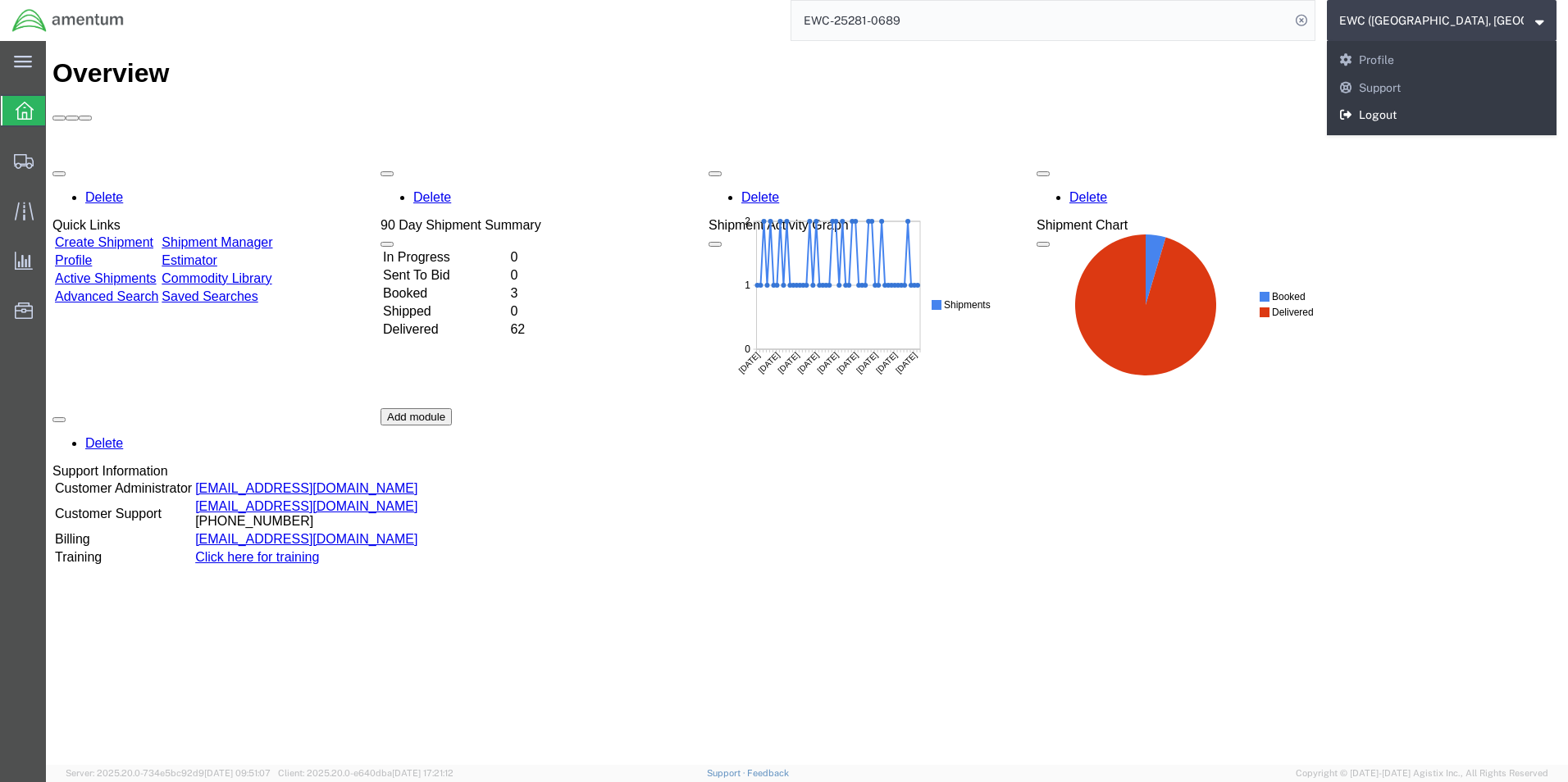
click at [1376, 113] on link "Logout" at bounding box center [1442, 115] width 230 height 28
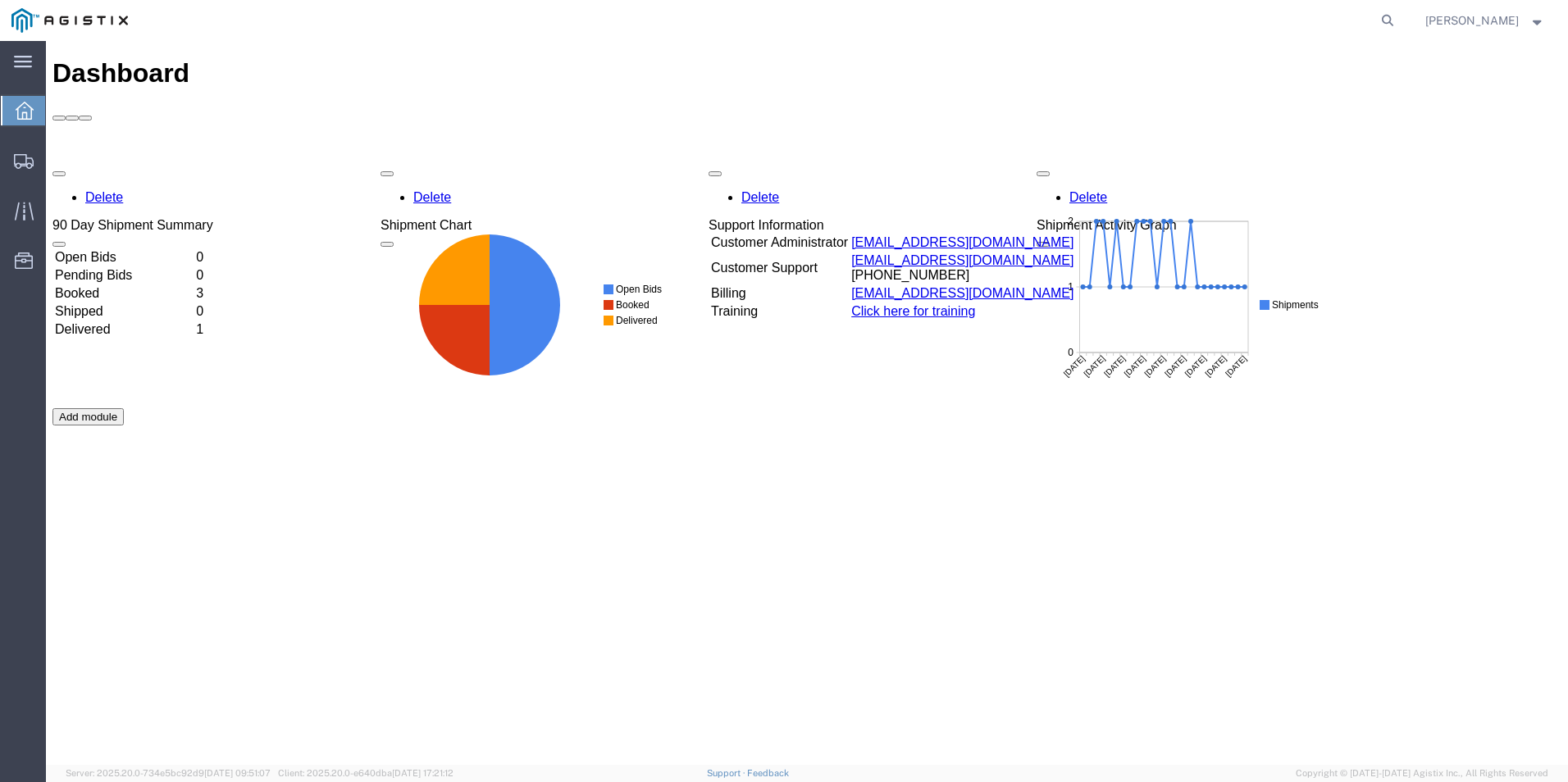
click at [111, 285] on td "Booked" at bounding box center [124, 293] width 139 height 16
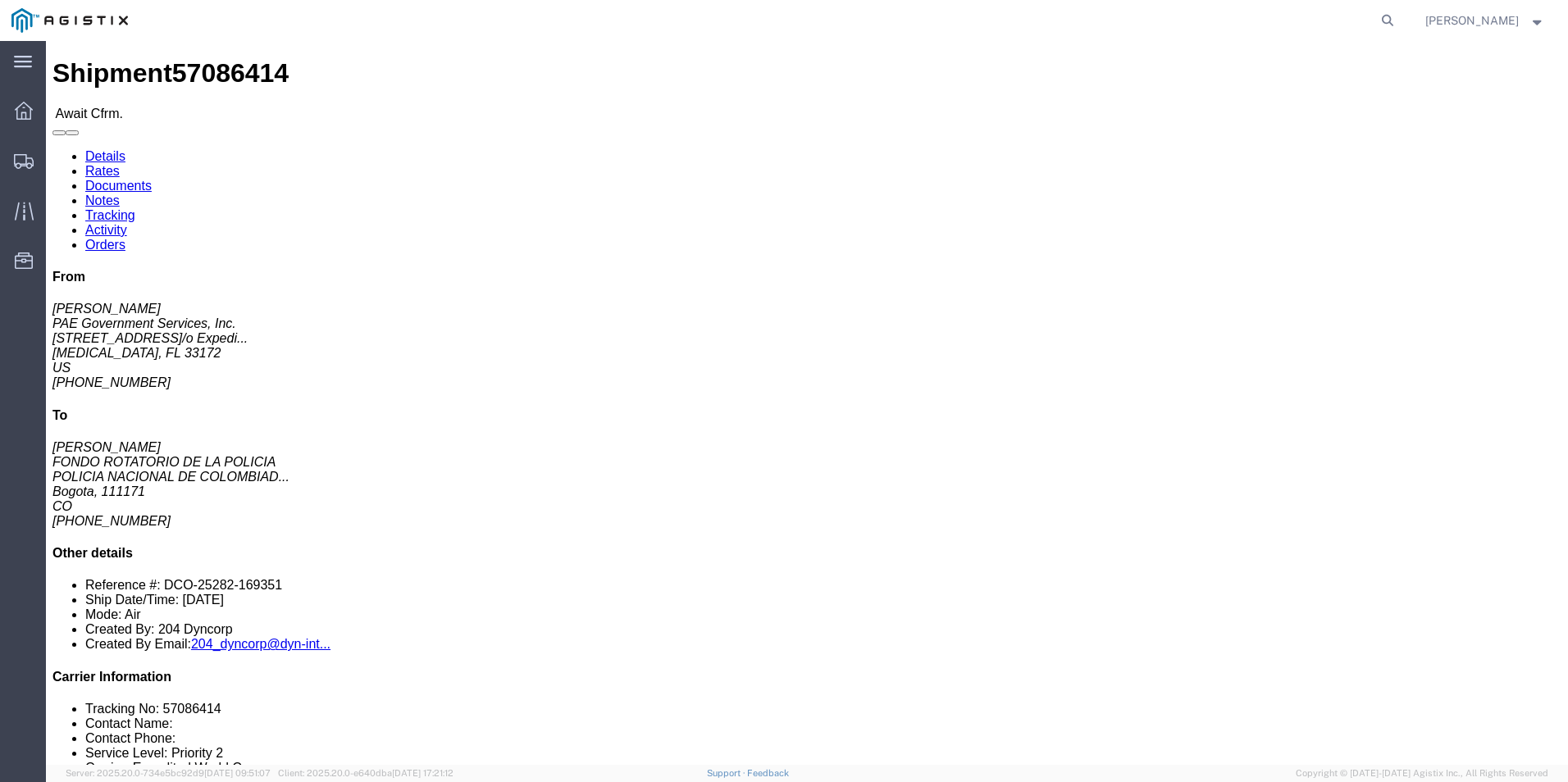
click link "Confirm"
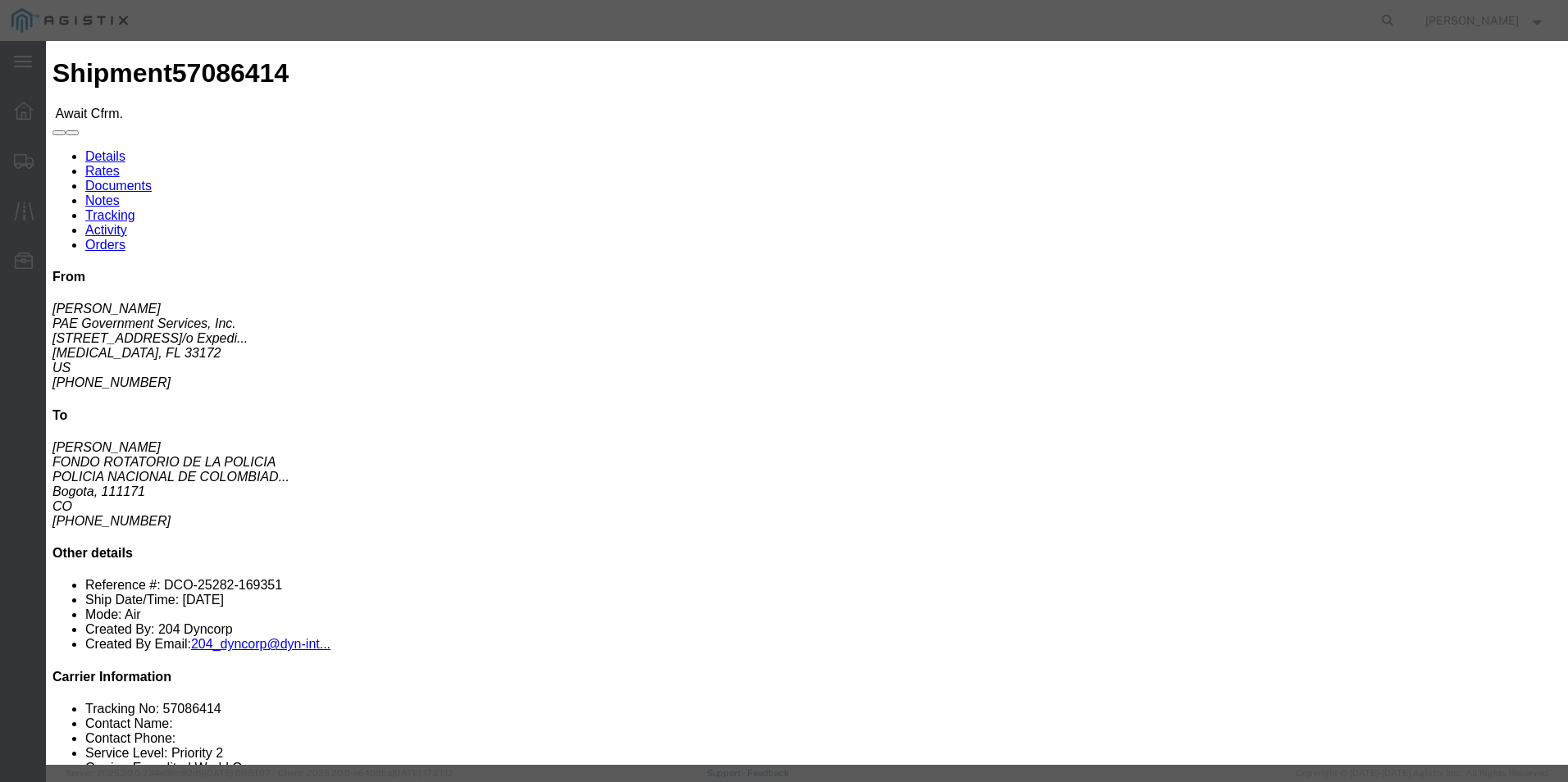
click input "text"
drag, startPoint x: 552, startPoint y: 199, endPoint x: 631, endPoint y: 200, distance: 79.0
click input "406-06569113"
type input "406-06569113"
click input "text"
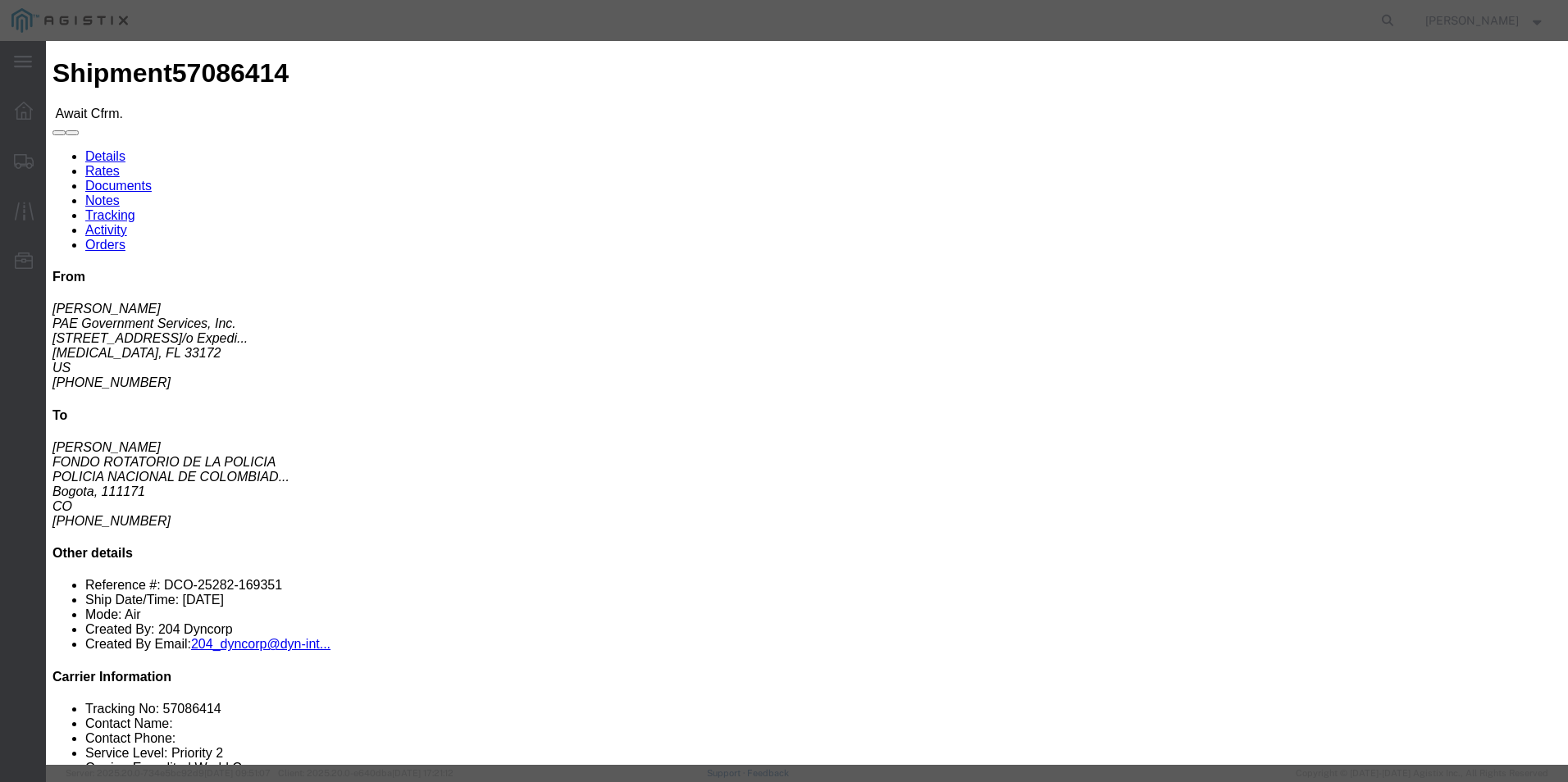
paste input "406-06569113"
type input "406-06569113"
click input "text"
type input "[PERSON_NAME]"
click input "text"
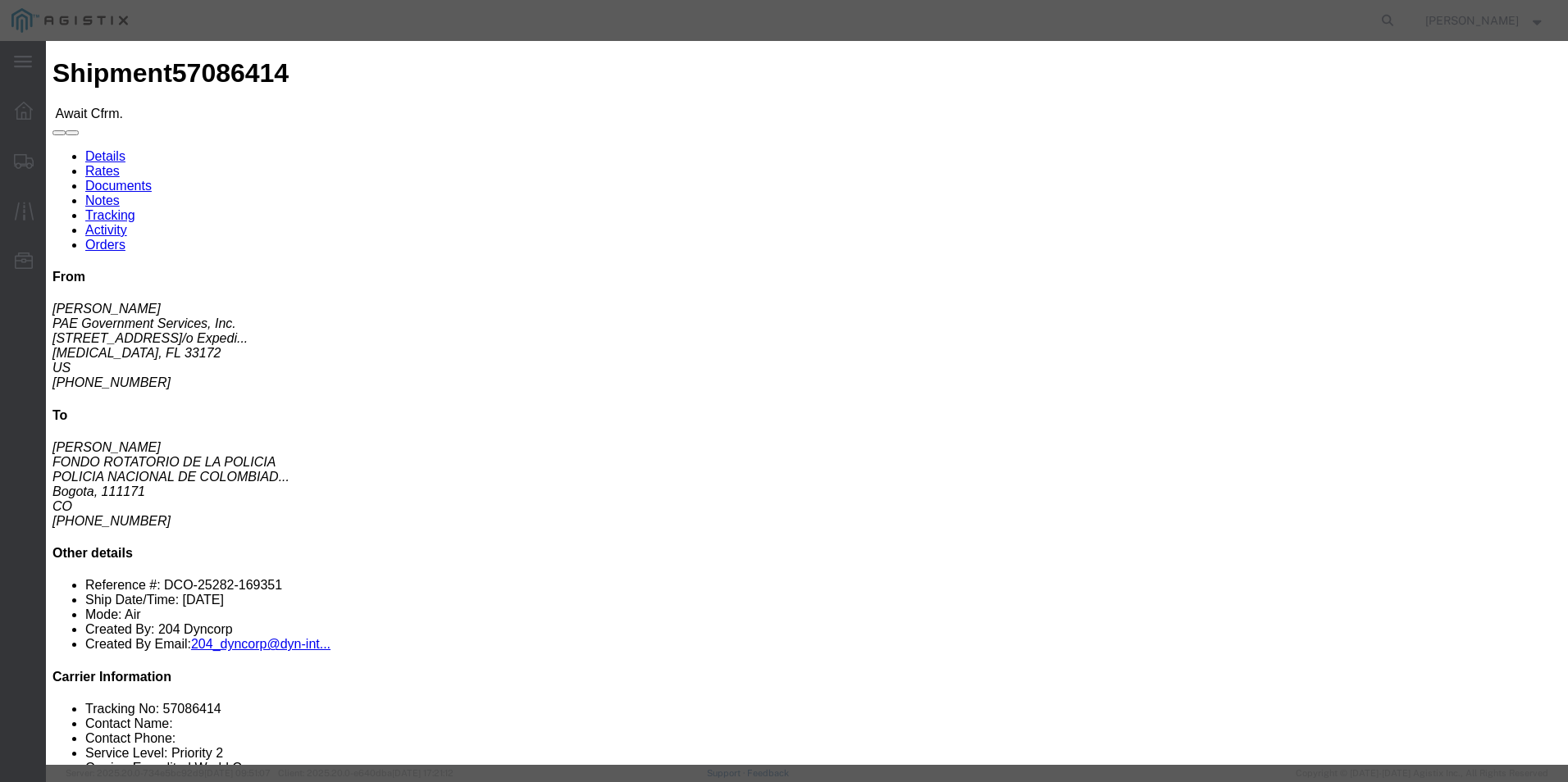
click input "text"
type input "3053925085"
click div "Confirmation Details Use my profile Bill of Lading Number 406-06569113 Person M…"
click input "[DATE]"
click td "10"
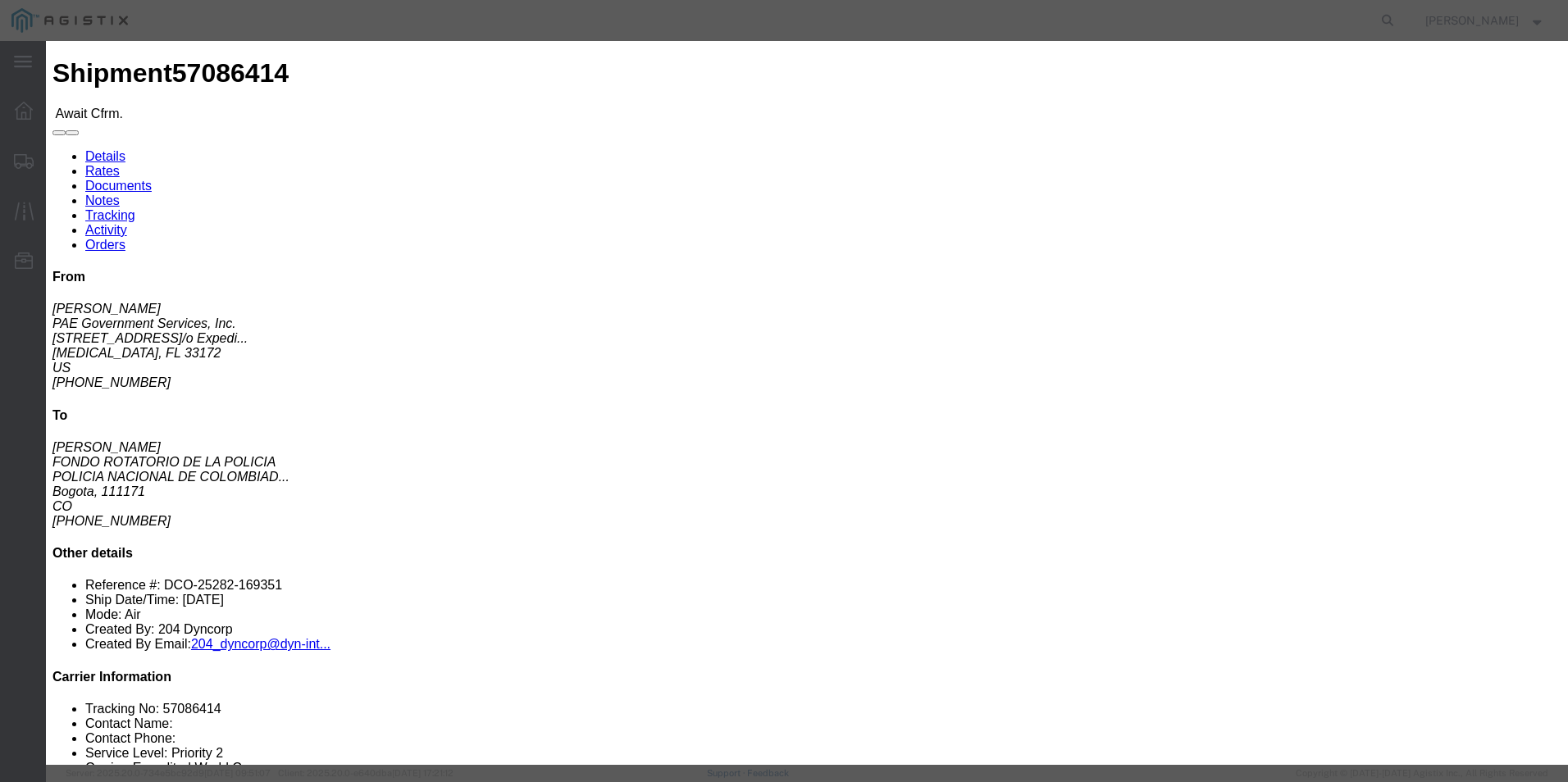
type input "[DATE]"
click select "Select Midnight 1 am 2 am 3 am 4 am 5 am 6 am 7 am 8 am 9 am 10 am 11 am 12 Noo…"
select select
click select "Select Midnight 1 am 2 am 3 am 4 am 5 am 6 am 7 am 8 am 9 am 10 am 11 am 12 Noo…"
click button "Submit"
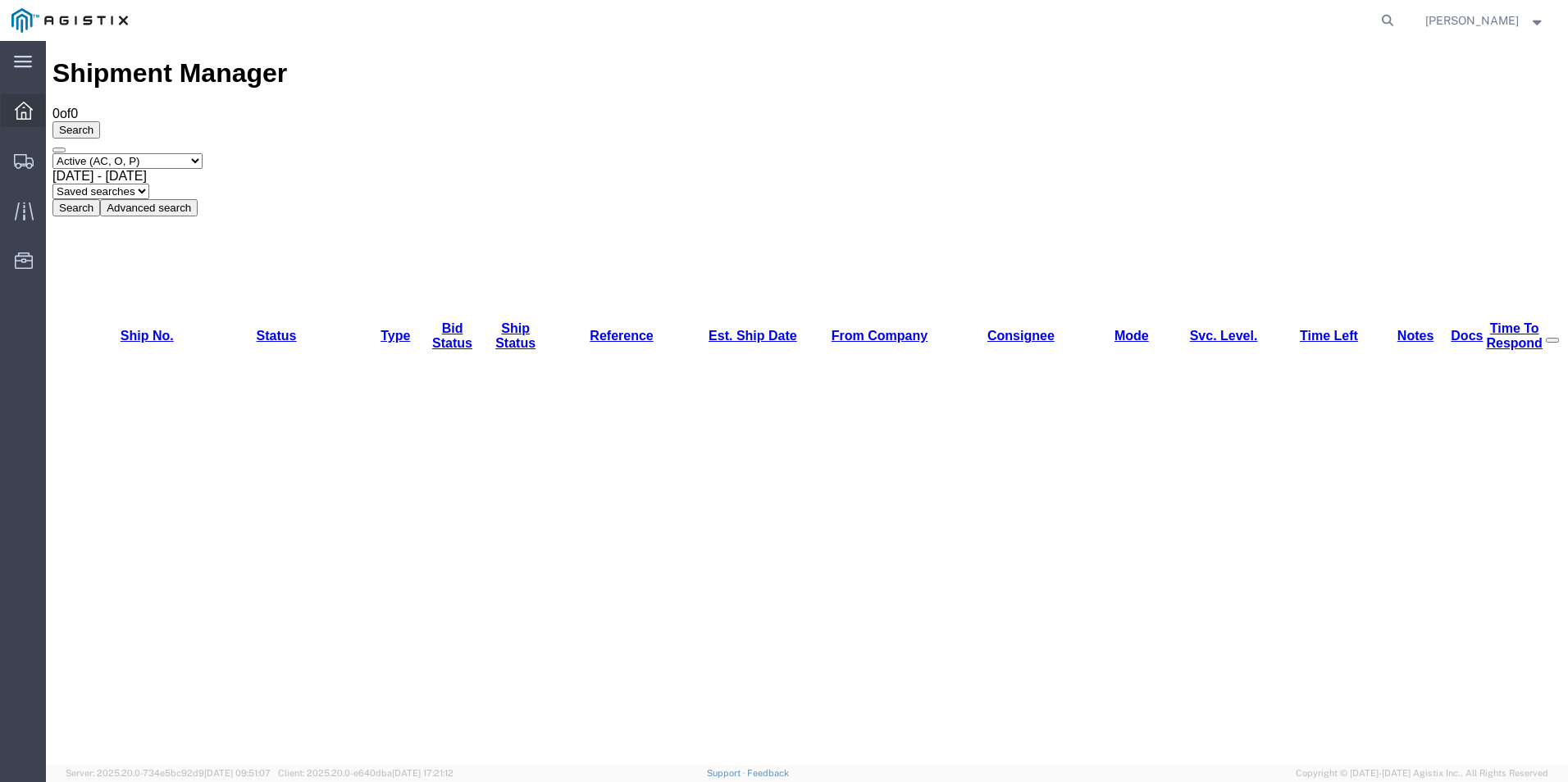
click at [26, 113] on icon at bounding box center [24, 110] width 18 height 18
